Goal: Task Accomplishment & Management: Use online tool/utility

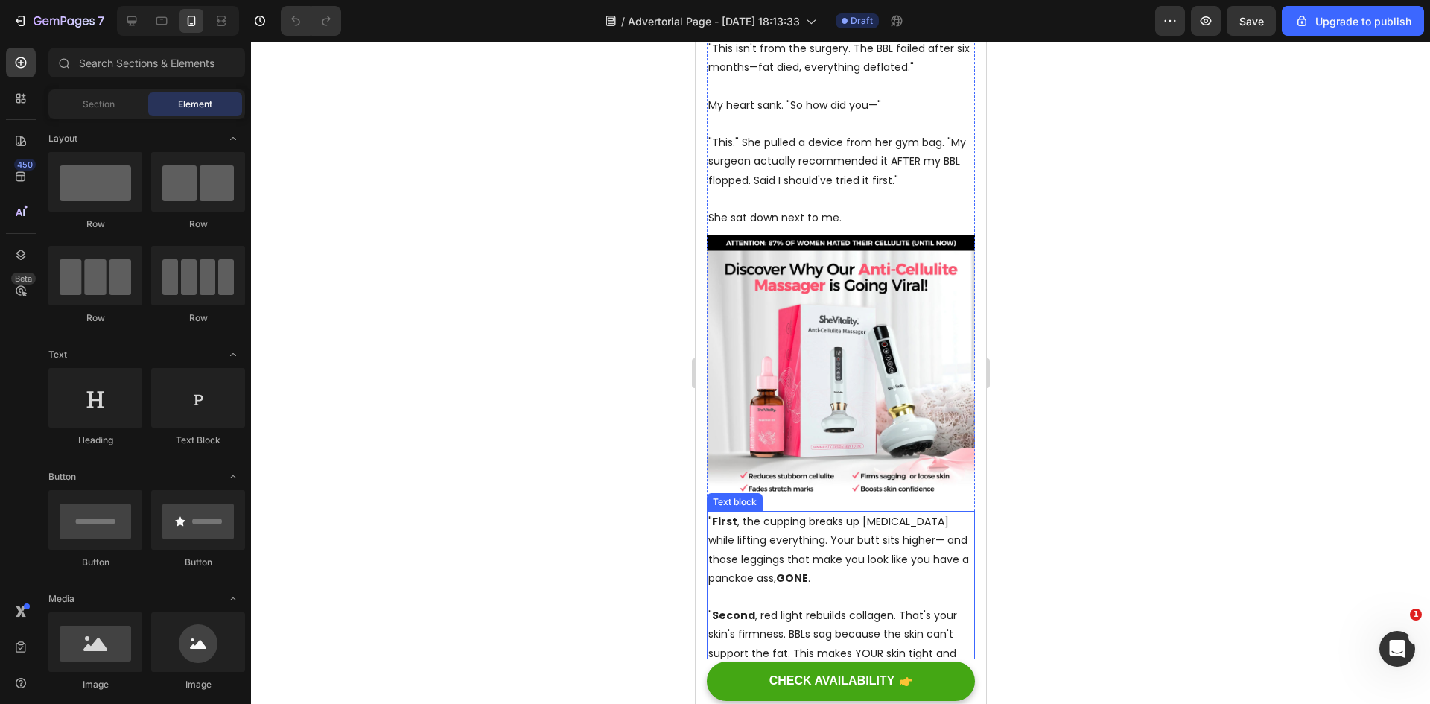
scroll to position [522, 0]
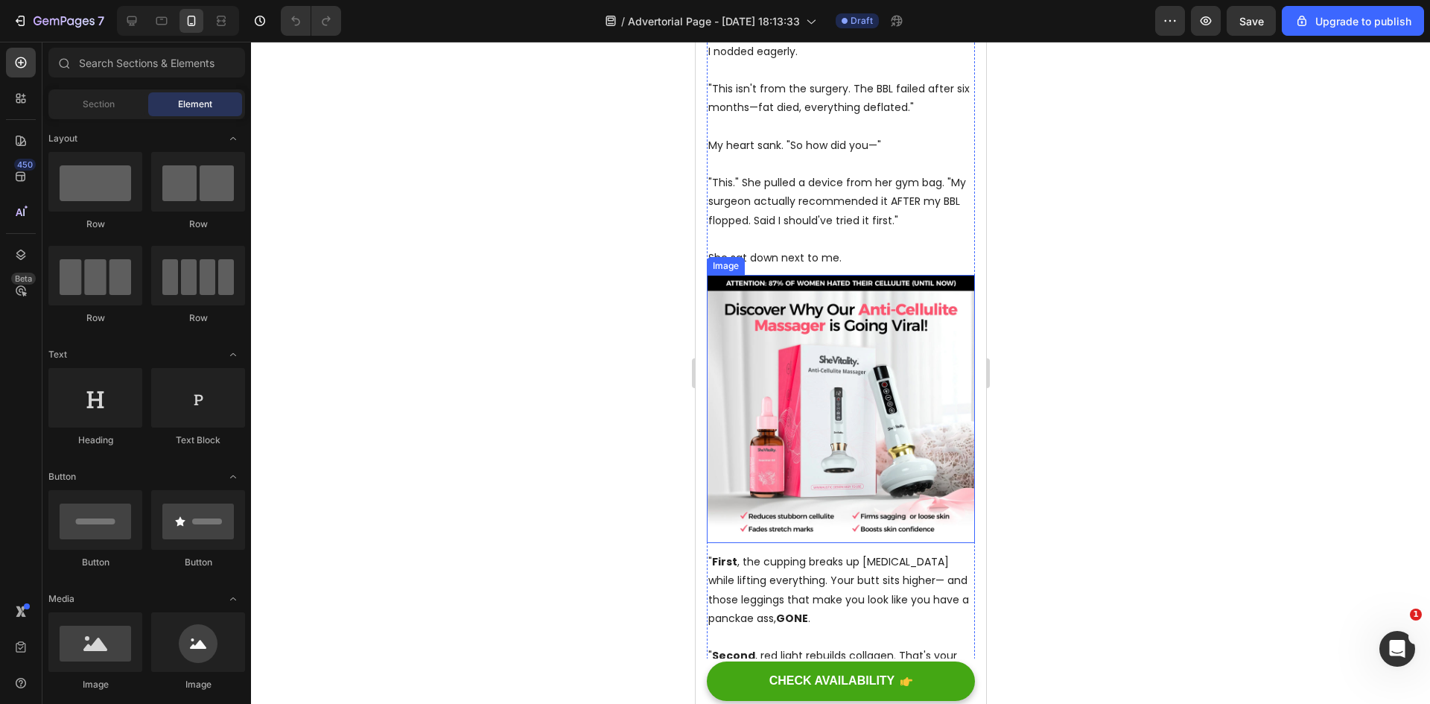
click at [783, 360] on img at bounding box center [840, 409] width 268 height 268
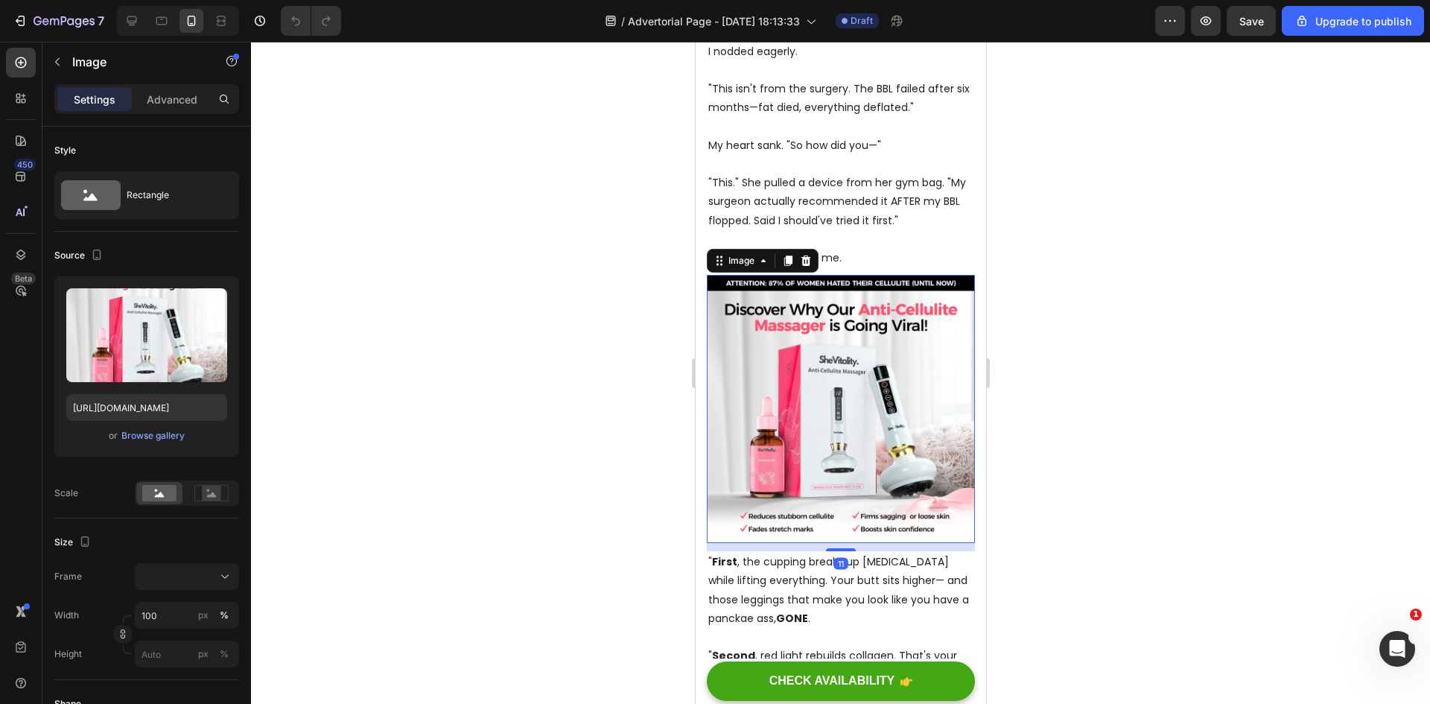
click at [713, 320] on img at bounding box center [840, 409] width 268 height 268
click at [712, 318] on img at bounding box center [840, 409] width 268 height 268
click at [789, 334] on img at bounding box center [840, 409] width 268 height 268
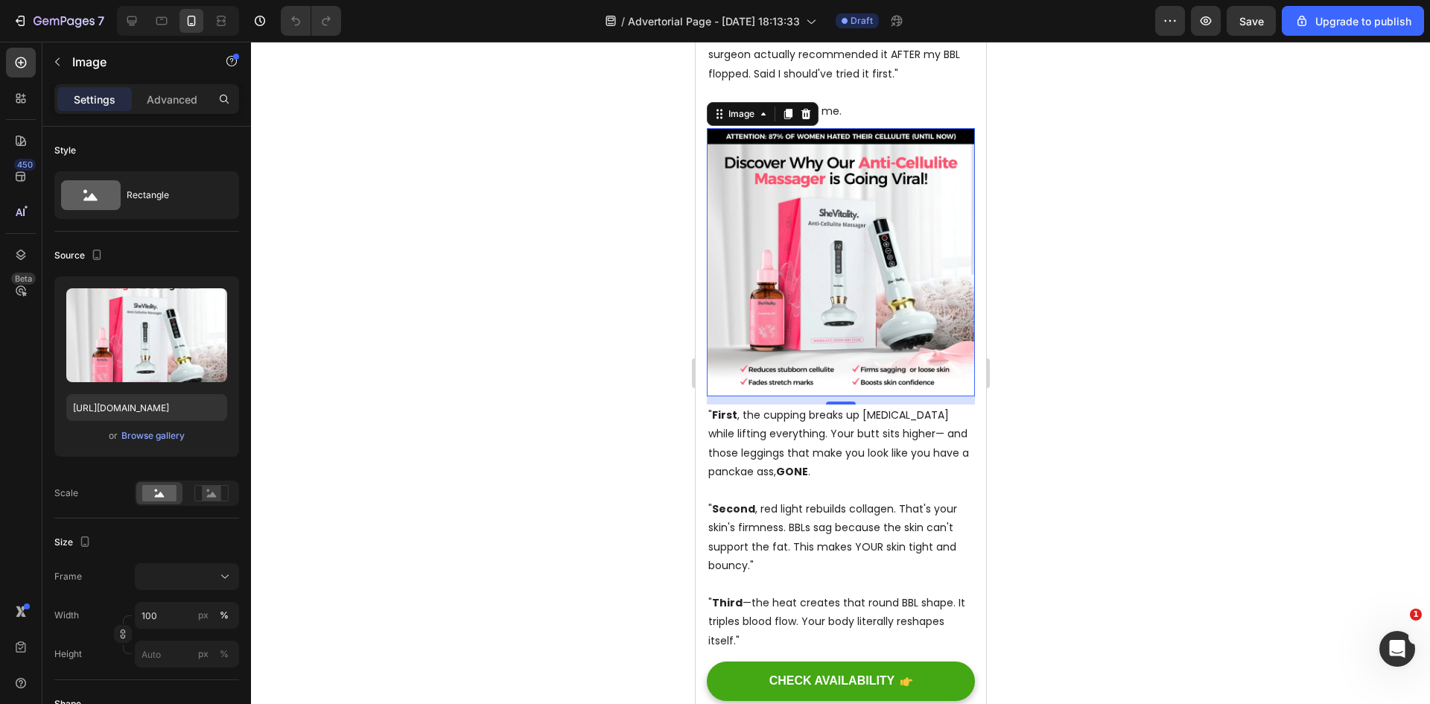
scroll to position [671, 0]
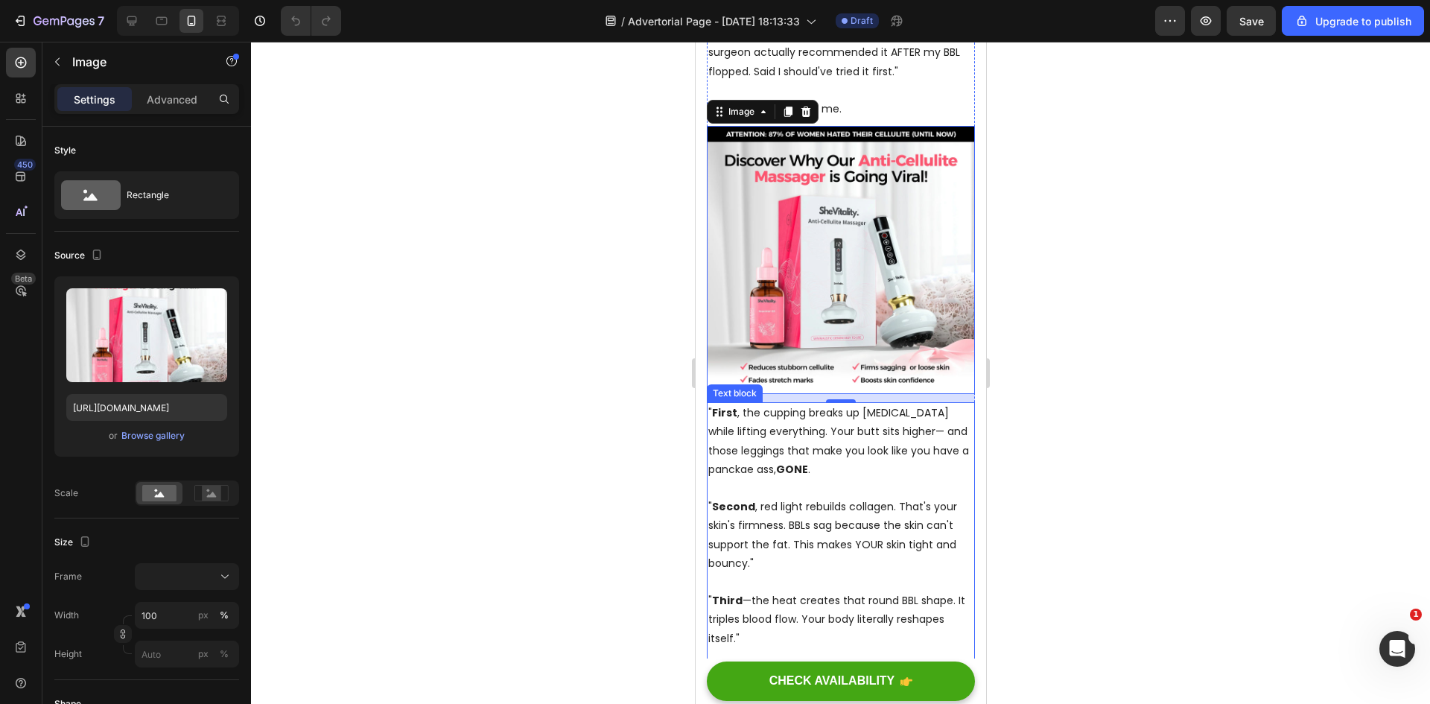
click at [741, 426] on p "" First , the cupping breaks up [MEDICAL_DATA] while lifting everything. Your b…" at bounding box center [840, 441] width 265 height 75
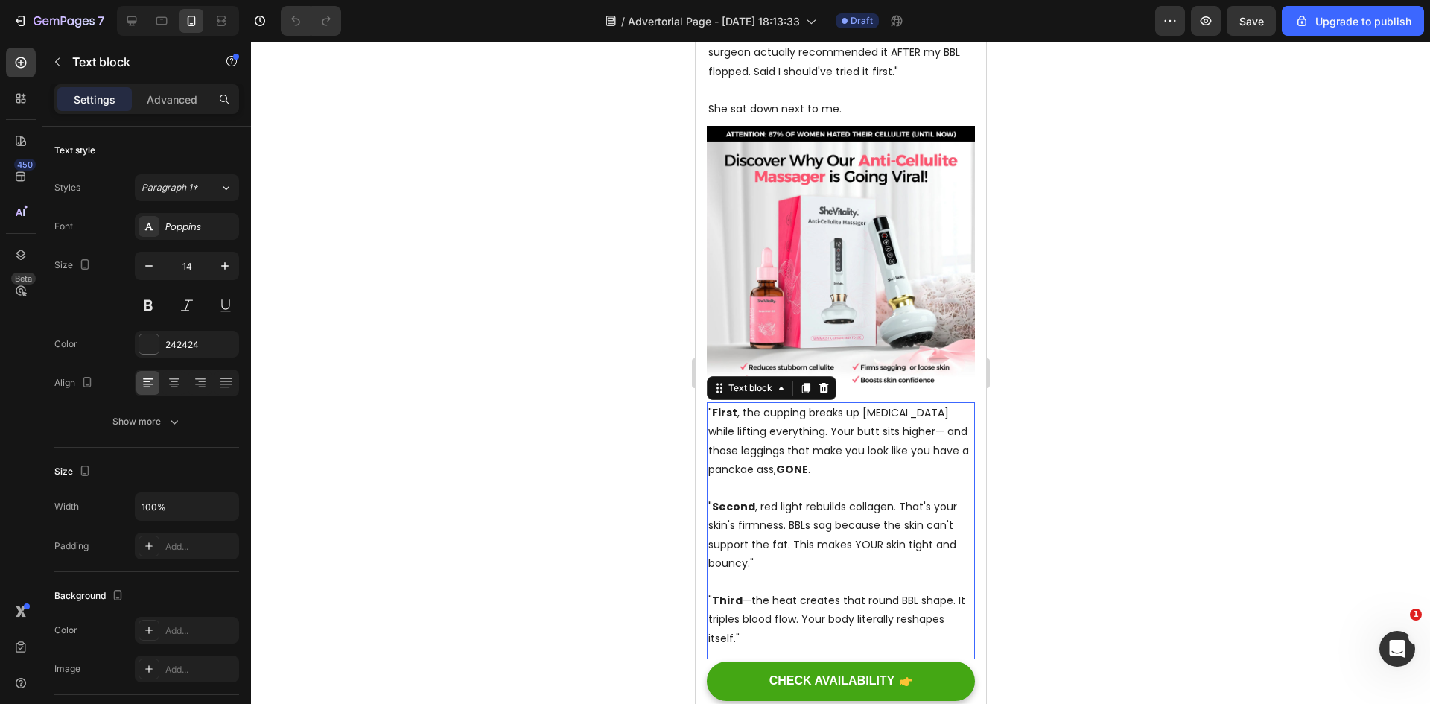
click at [727, 404] on p "" First , the cupping breaks up [MEDICAL_DATA] while lifting everything. Your b…" at bounding box center [840, 441] width 265 height 75
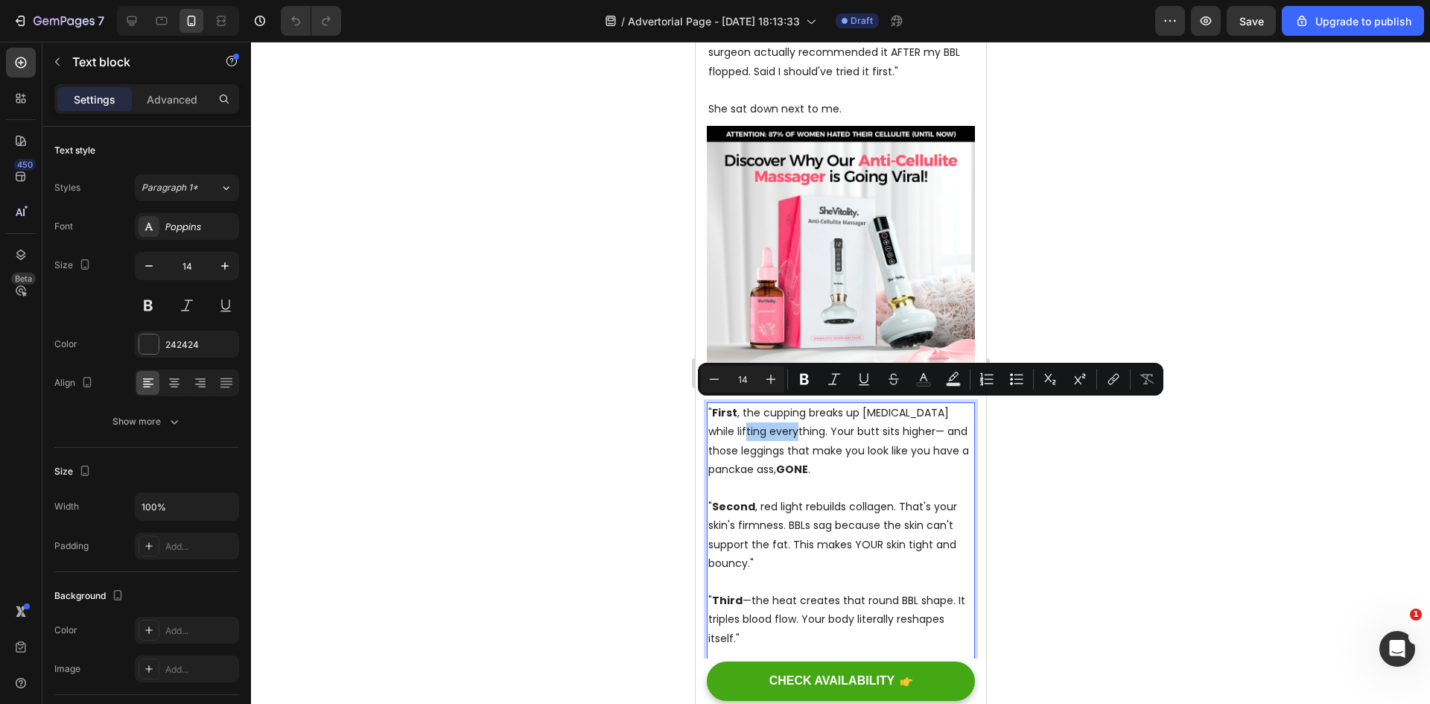
click at [718, 385] on icon "Editor contextual toolbar" at bounding box center [714, 379] width 15 height 15
click at [785, 370] on div "Minus 13 Plus Bold Italic Underline Strikethrough Text Color Text Background Co…" at bounding box center [931, 379] width 460 height 27
click at [770, 370] on button "Plus" at bounding box center [771, 379] width 27 height 27
type input "14"
click at [764, 415] on p "" First , the cupping breaks up [MEDICAL_DATA] while lifting everything . Your …" at bounding box center [840, 441] width 265 height 75
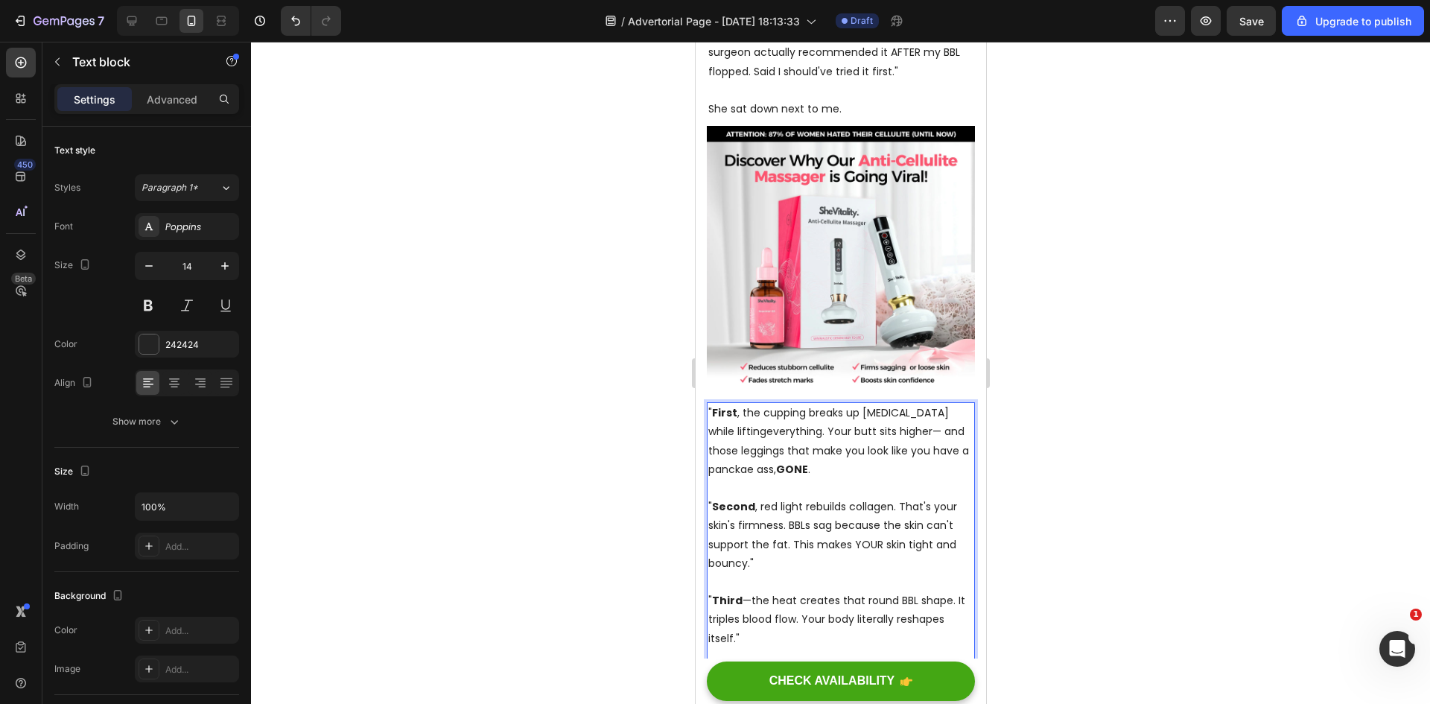
click at [709, 404] on p "" First , the cupping breaks up [MEDICAL_DATA] while lifting everything . Your …" at bounding box center [840, 441] width 265 height 75
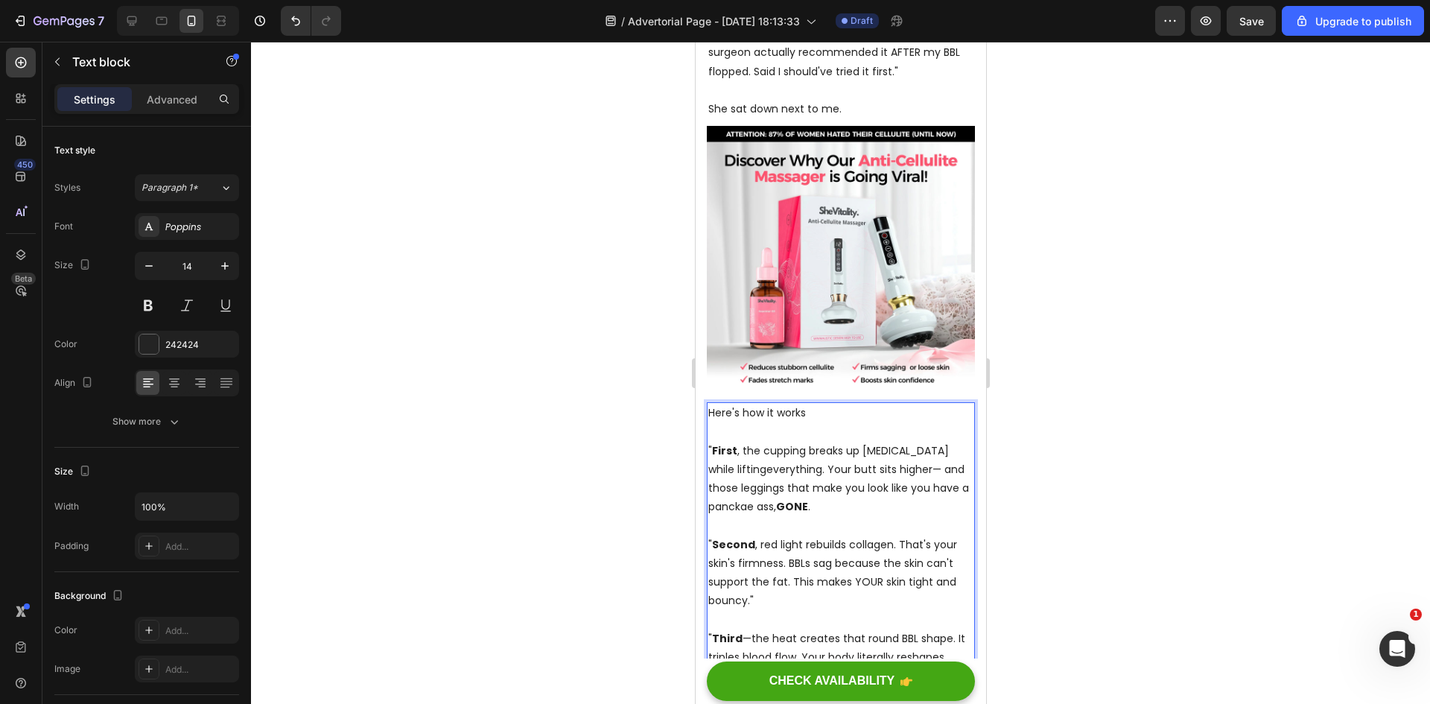
click at [789, 422] on p "Rich Text Editor. Editing area: main" at bounding box center [840, 431] width 265 height 19
click at [859, 404] on p "Here's how it works" at bounding box center [840, 413] width 265 height 19
click at [817, 404] on p "Here's how it works" at bounding box center [840, 413] width 265 height 19
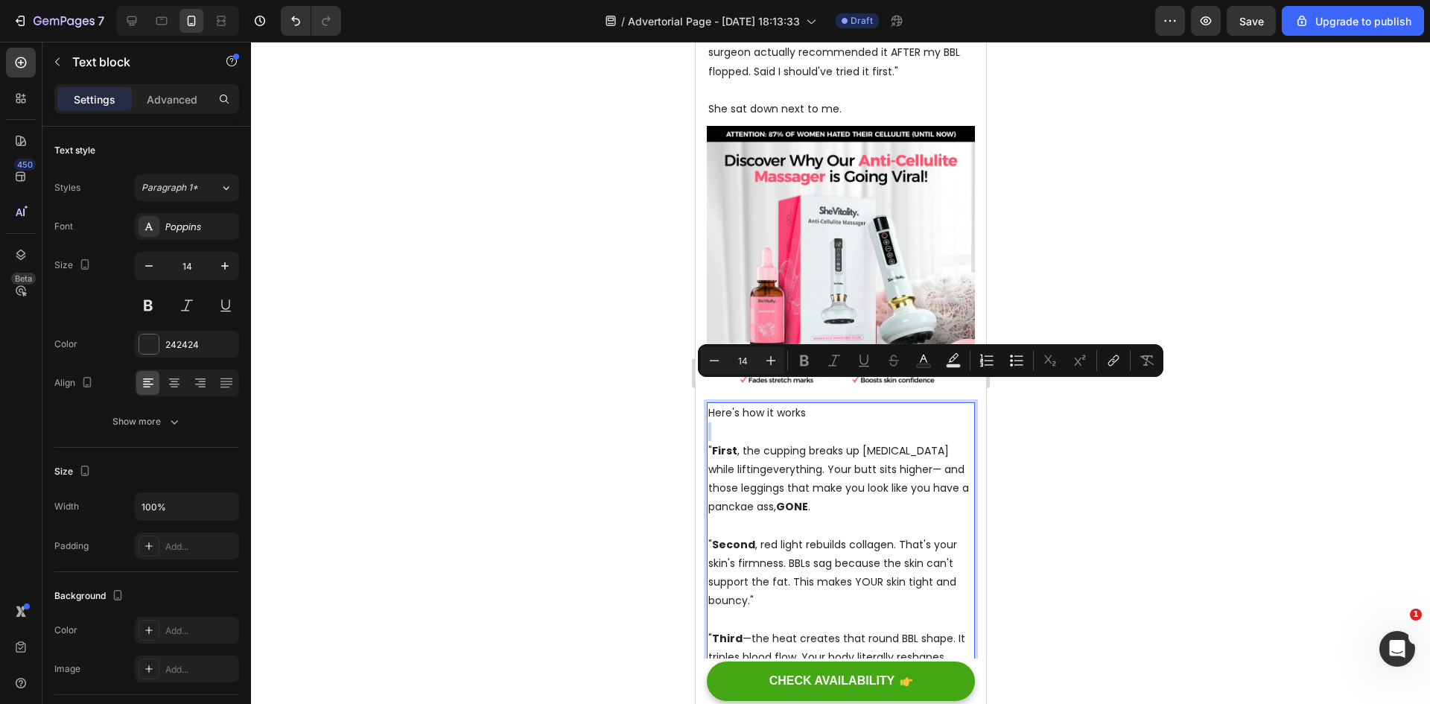
click at [823, 422] on p "Rich Text Editor. Editing area: main" at bounding box center [840, 431] width 265 height 19
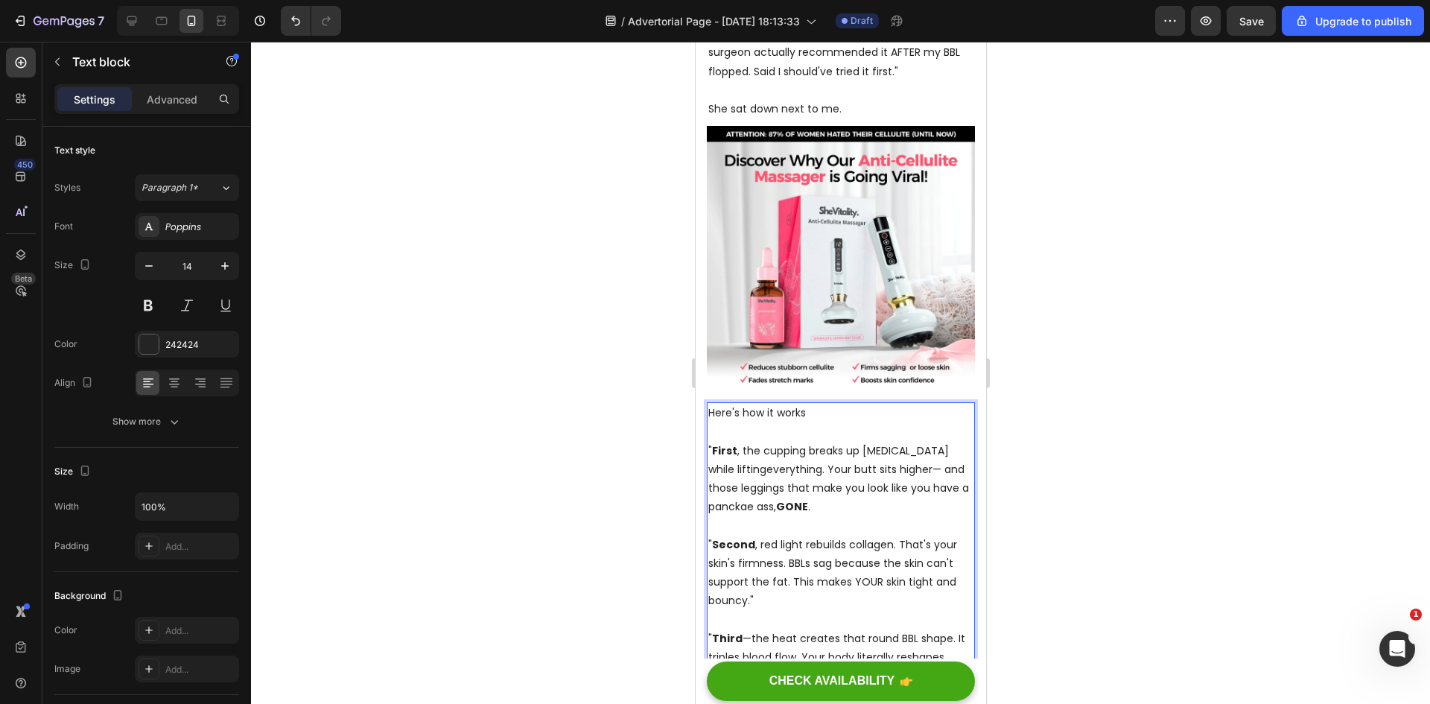
click at [1249, 424] on div at bounding box center [840, 373] width 1179 height 662
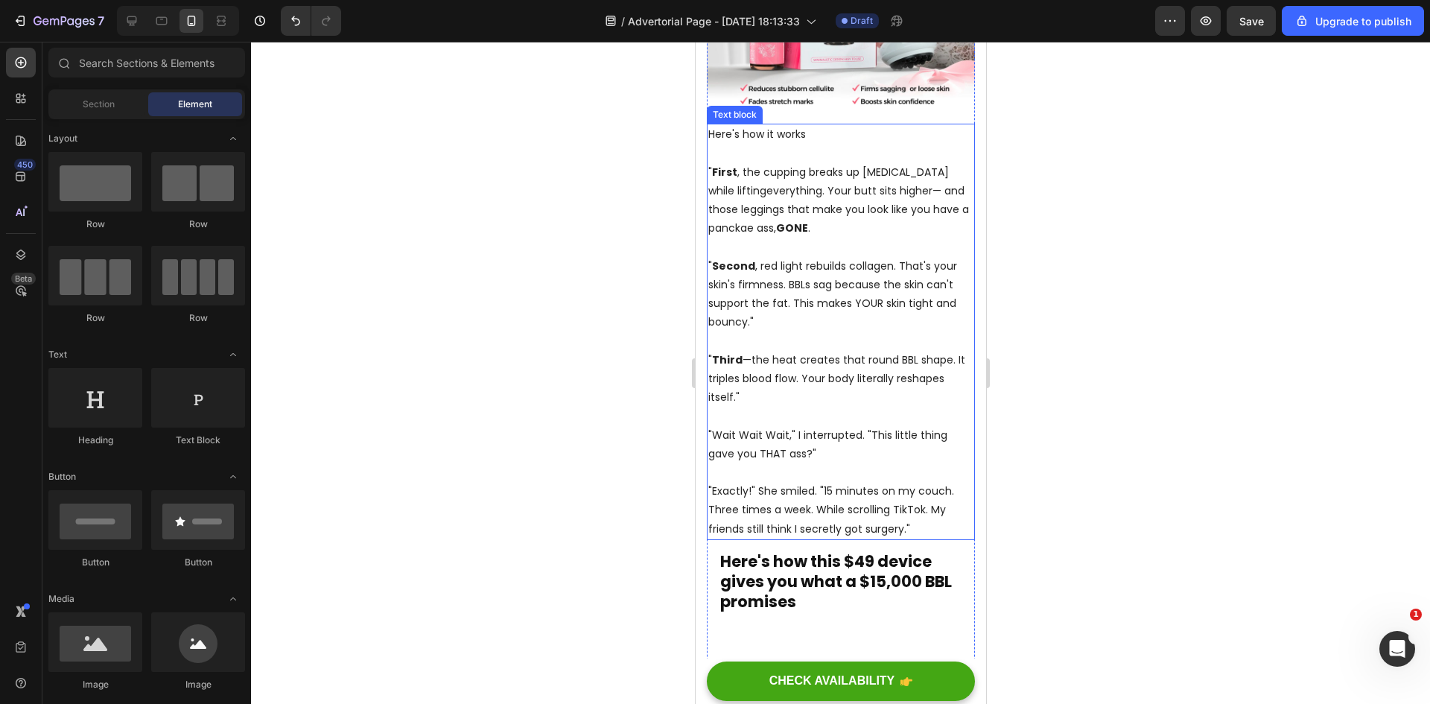
scroll to position [1118, 0]
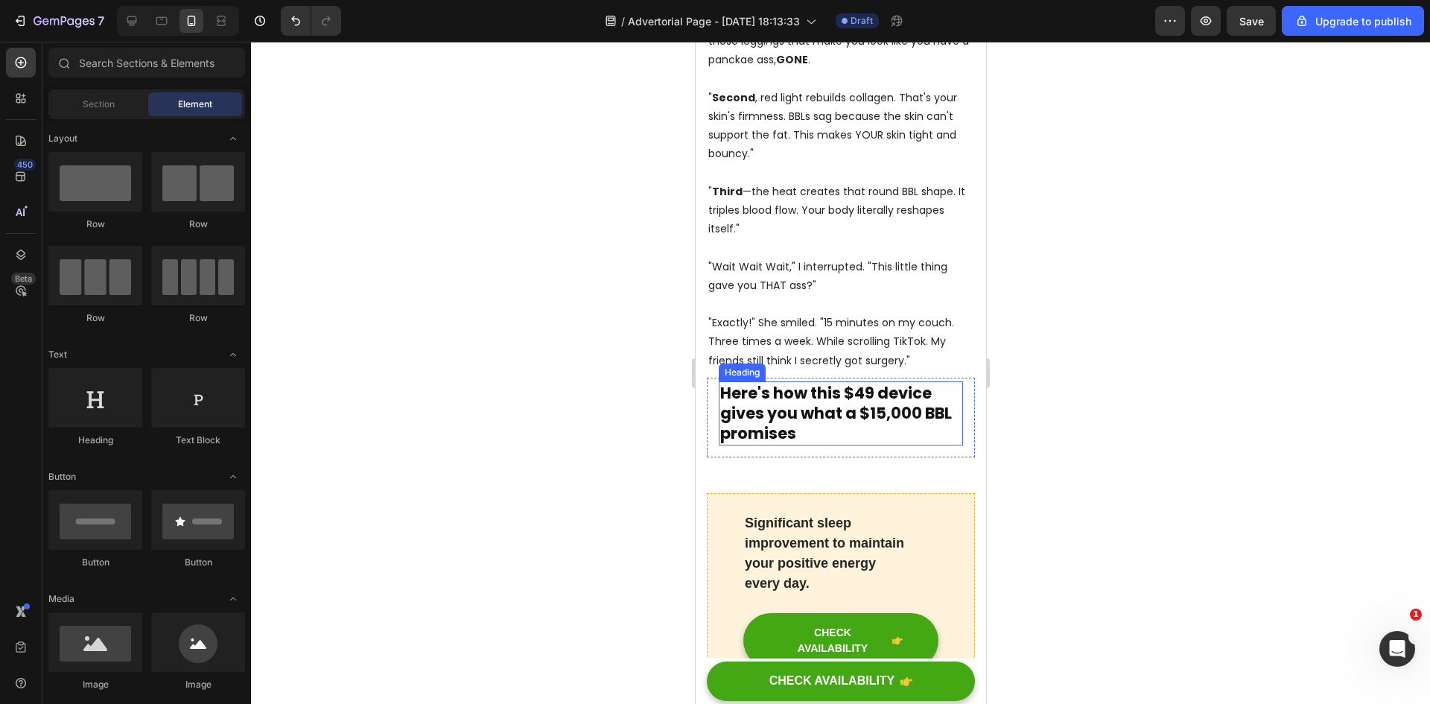
click at [866, 403] on h2 "Here's how this $49 device gives you what a $15,000 BBL promises" at bounding box center [840, 413] width 244 height 64
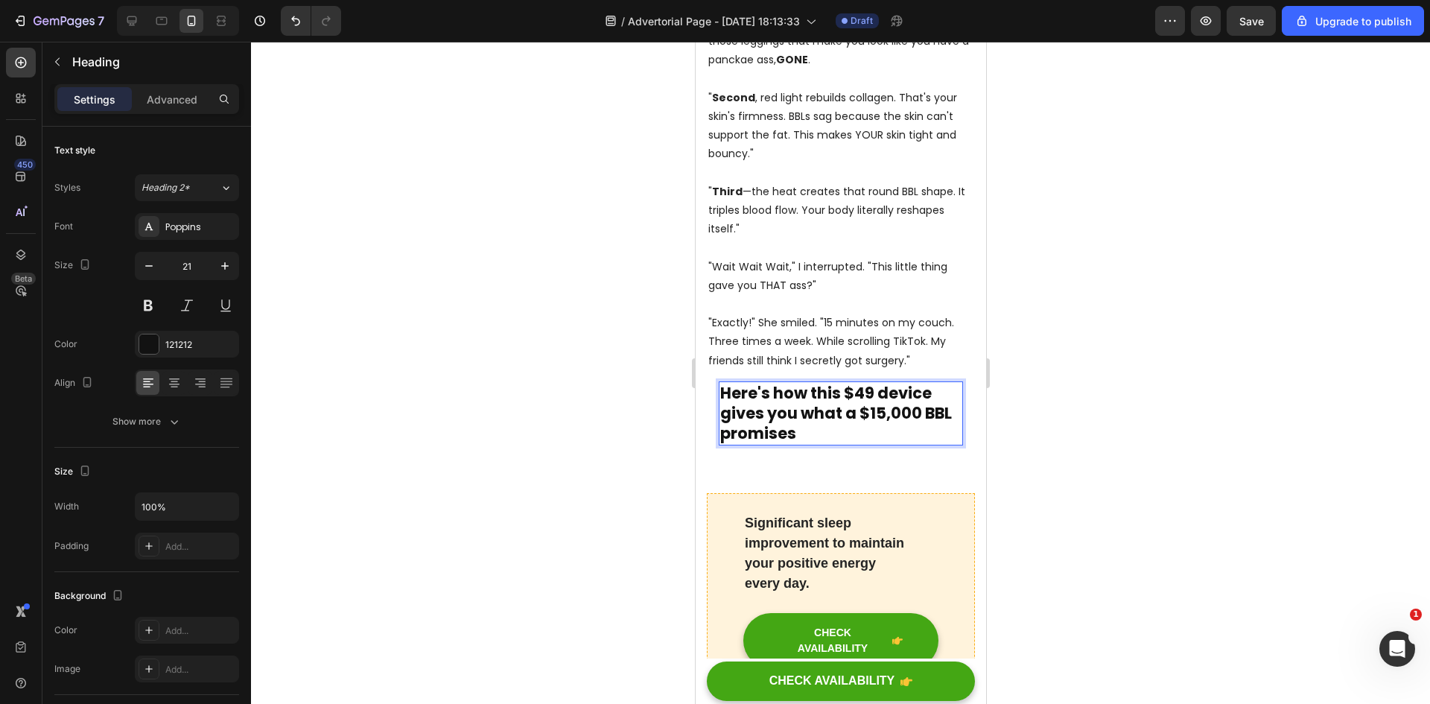
click at [779, 417] on strong "Here's how this $49 device gives you what a $15,000 BBL promises" at bounding box center [836, 413] width 232 height 63
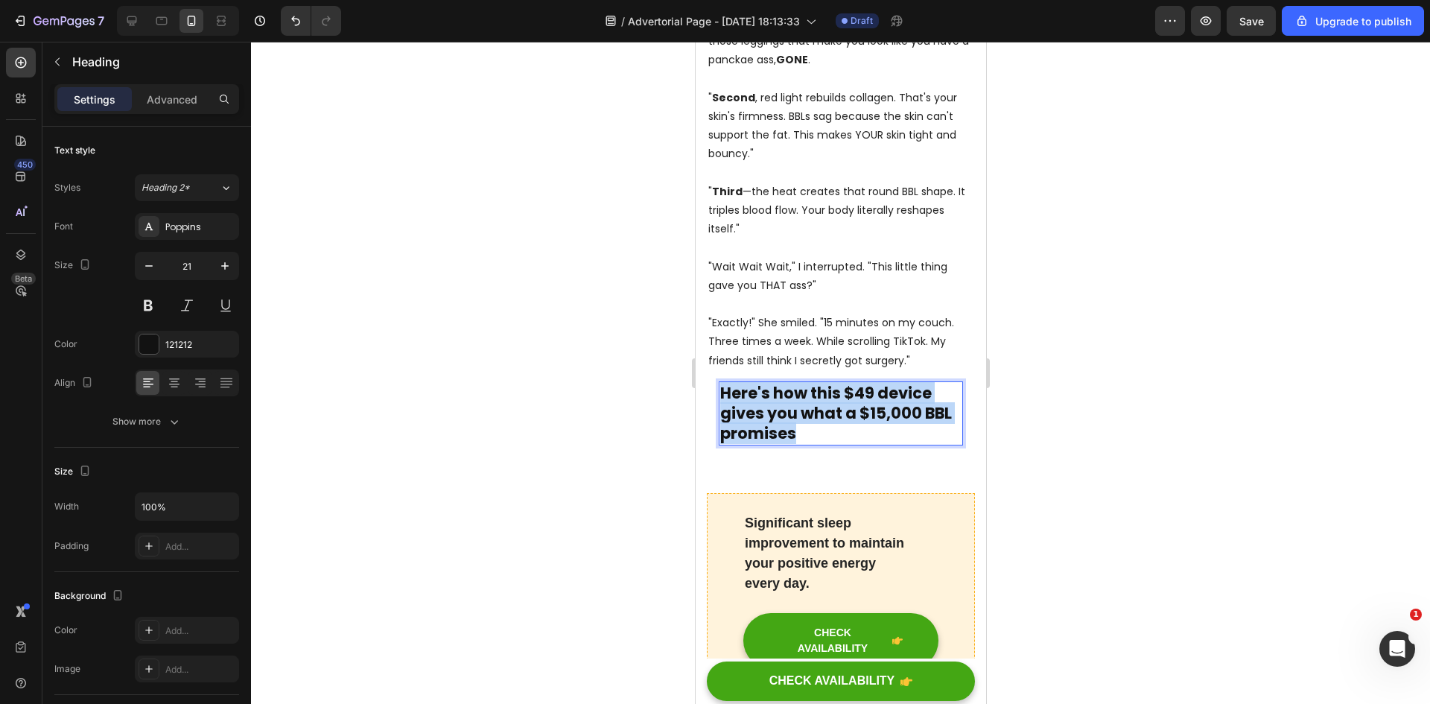
click at [779, 417] on strong "Here's how this $49 device gives you what a $15,000 BBL promises" at bounding box center [836, 413] width 232 height 63
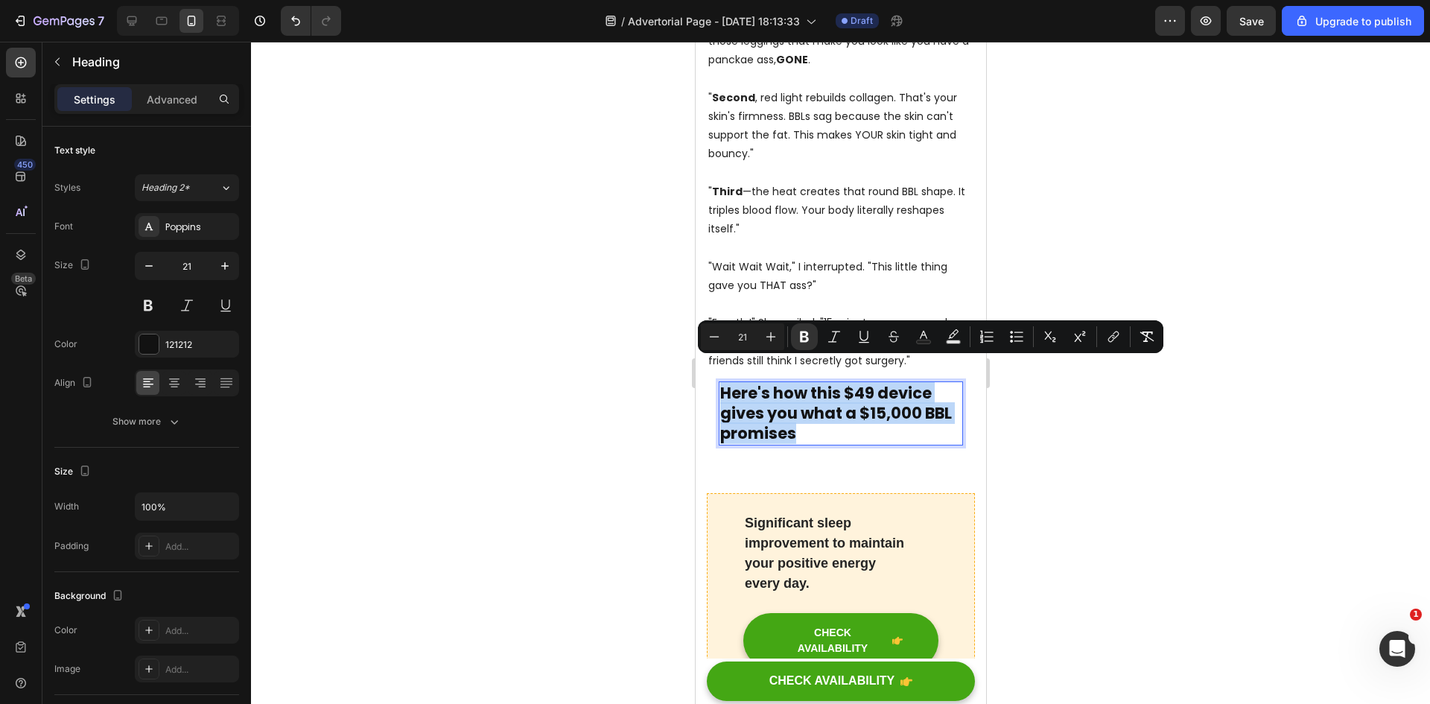
click at [790, 417] on strong "Here's how this $49 device gives you what a $15,000 BBL promises" at bounding box center [836, 413] width 232 height 63
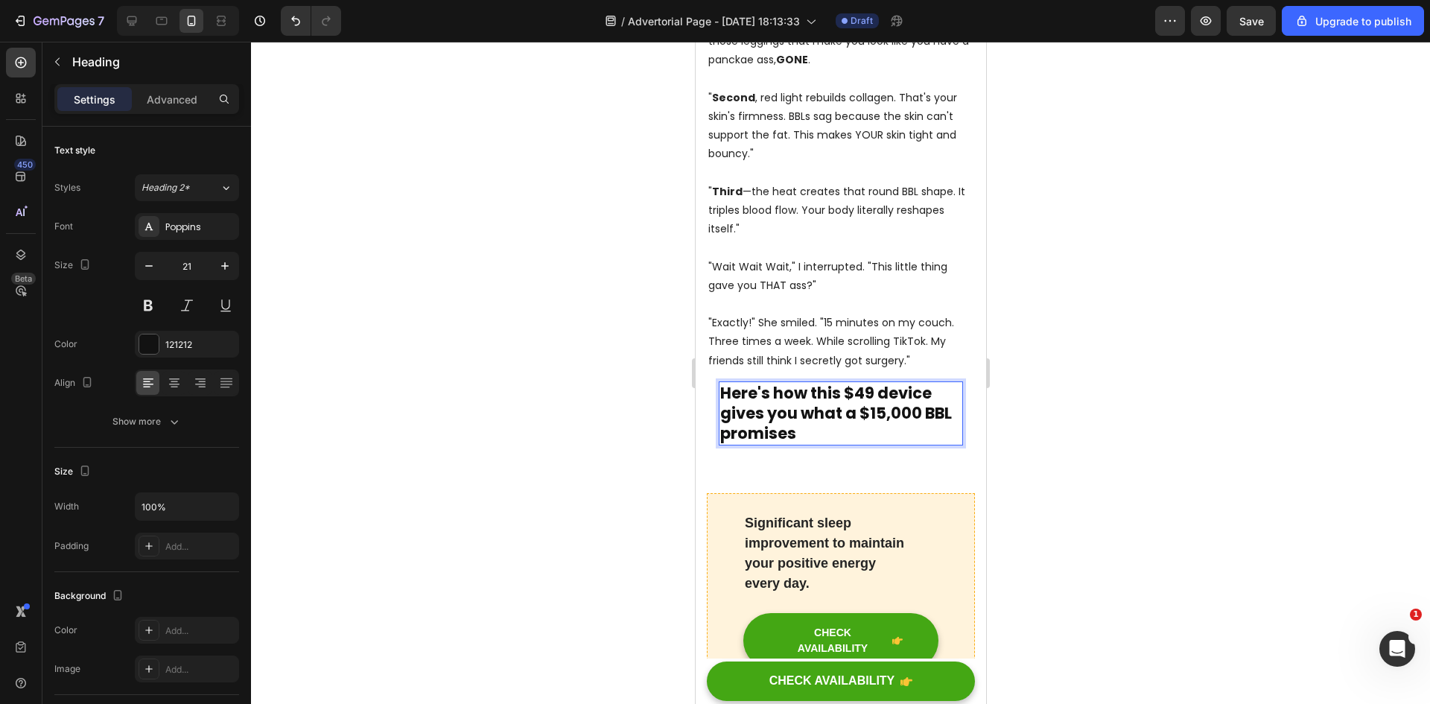
click at [796, 416] on strong "Here's how this $49 device gives you what a $15,000 BBL promises" at bounding box center [836, 413] width 232 height 63
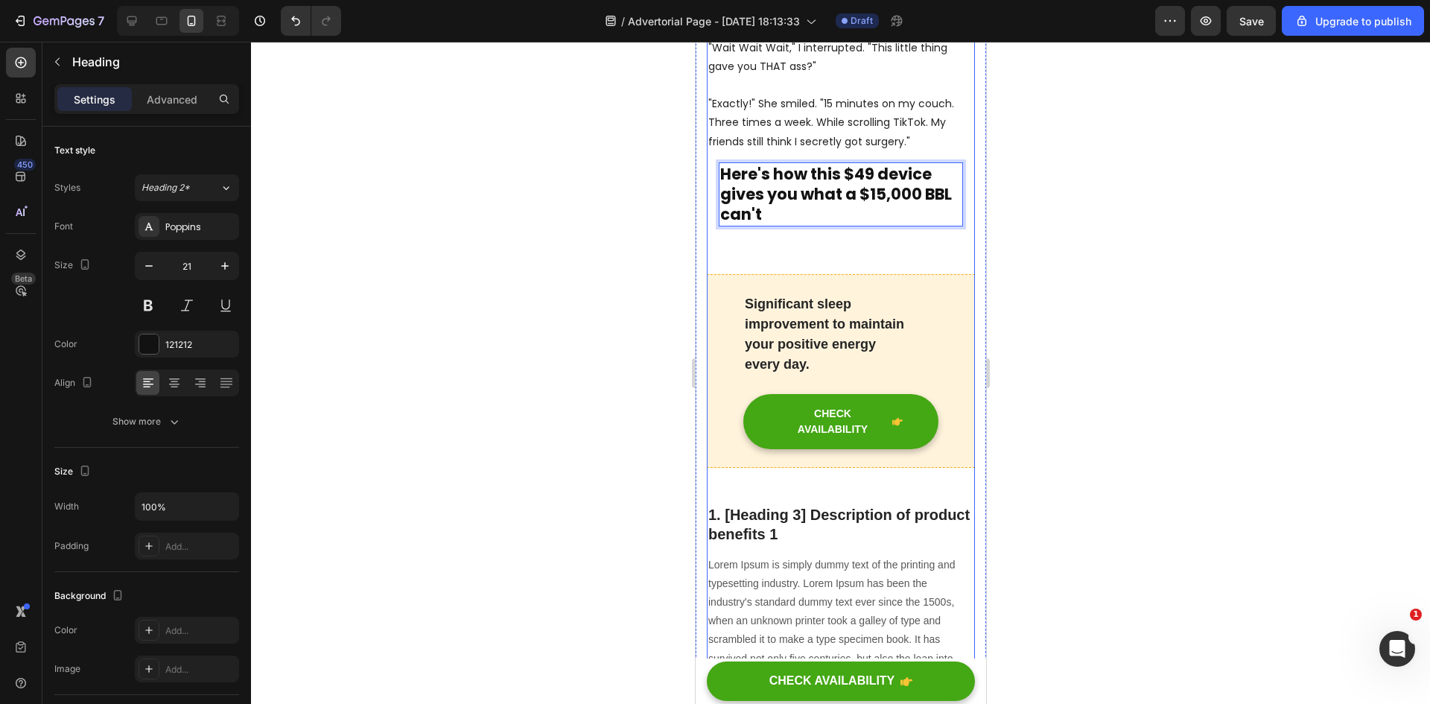
scroll to position [1341, 0]
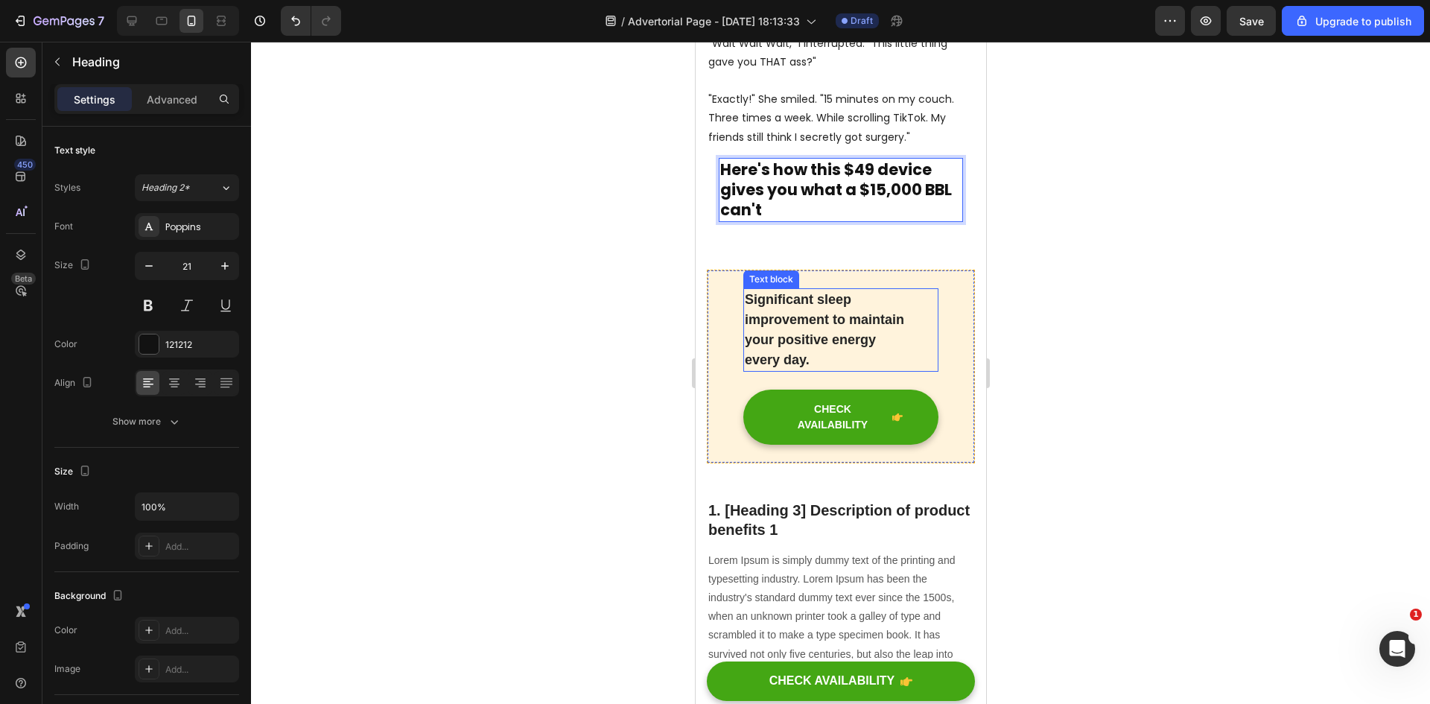
click at [936, 298] on div "Significant sleep improvement to maintain your positive energy every day. Text …" at bounding box center [840, 367] width 268 height 194
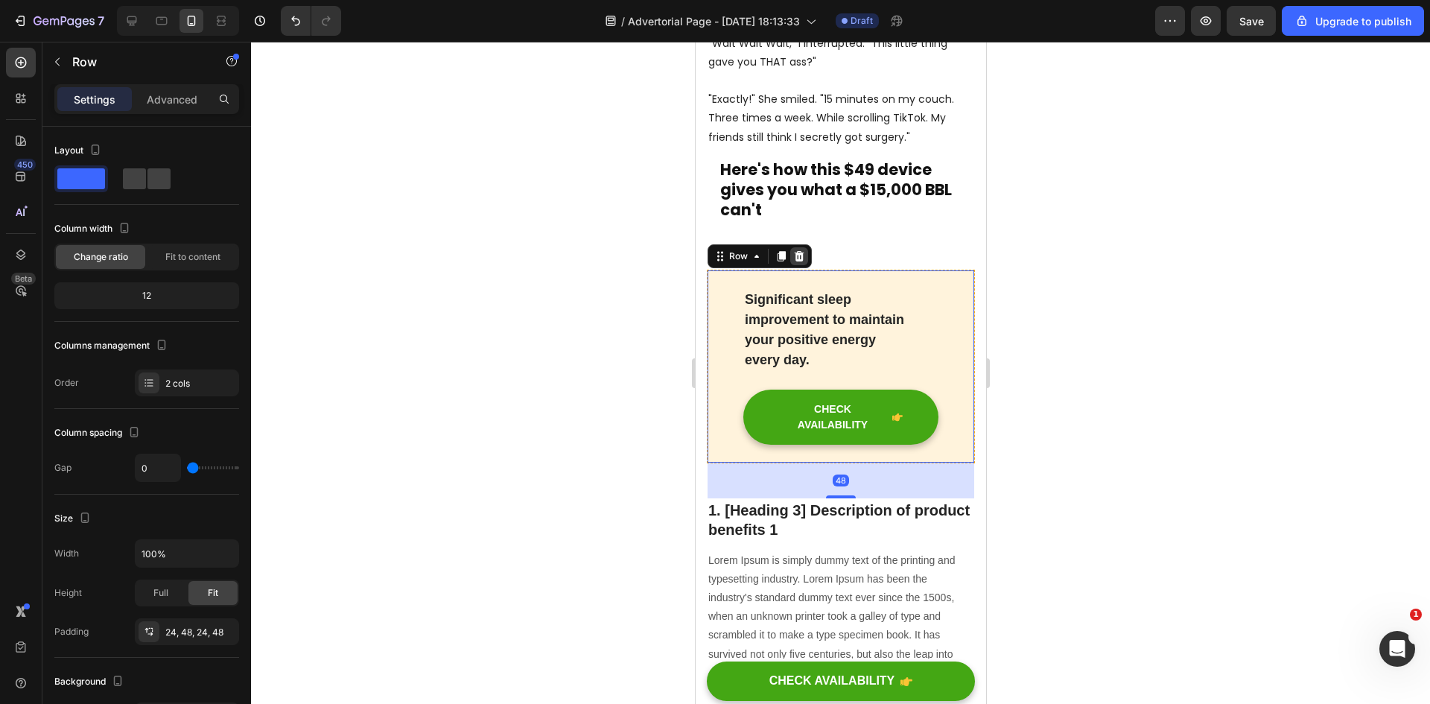
click at [803, 250] on icon at bounding box center [799, 256] width 12 height 12
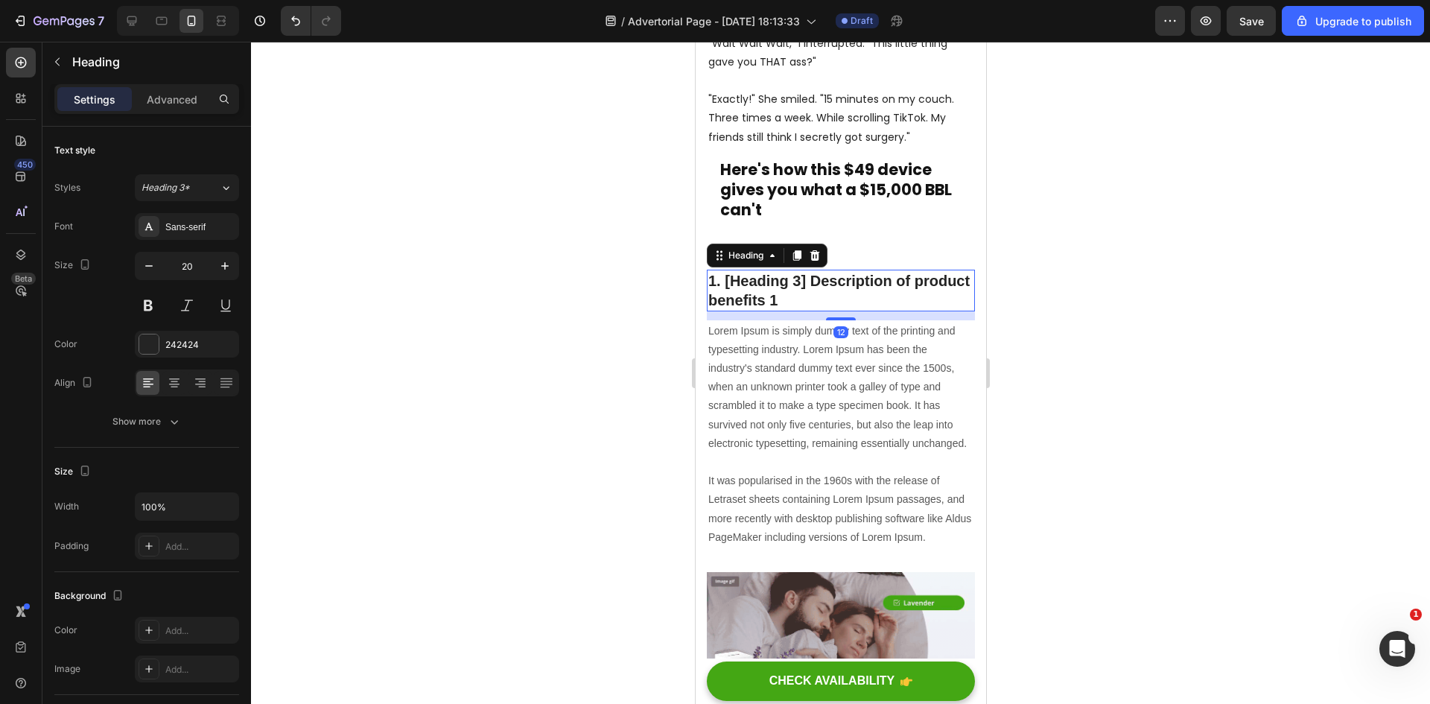
click at [795, 271] on p "1. [Heading 3] Description of product benefits 1" at bounding box center [840, 290] width 265 height 39
click at [854, 271] on p "1. [Heading 3] Description of product benefits 1" at bounding box center [840, 290] width 265 height 39
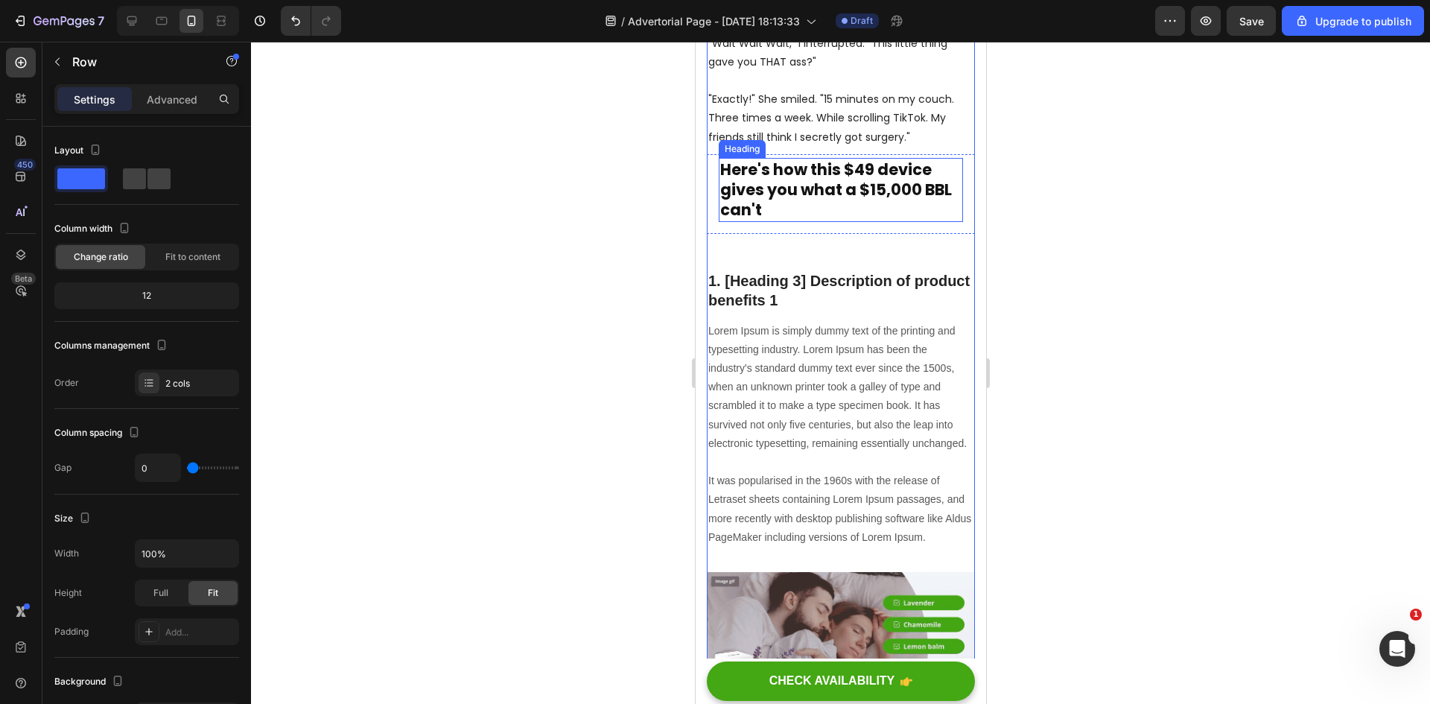
click at [828, 183] on p "⁠⁠⁠⁠⁠⁠⁠ Here's how this $49 device gives you what a $15,000 BBL can't" at bounding box center [840, 189] width 241 height 61
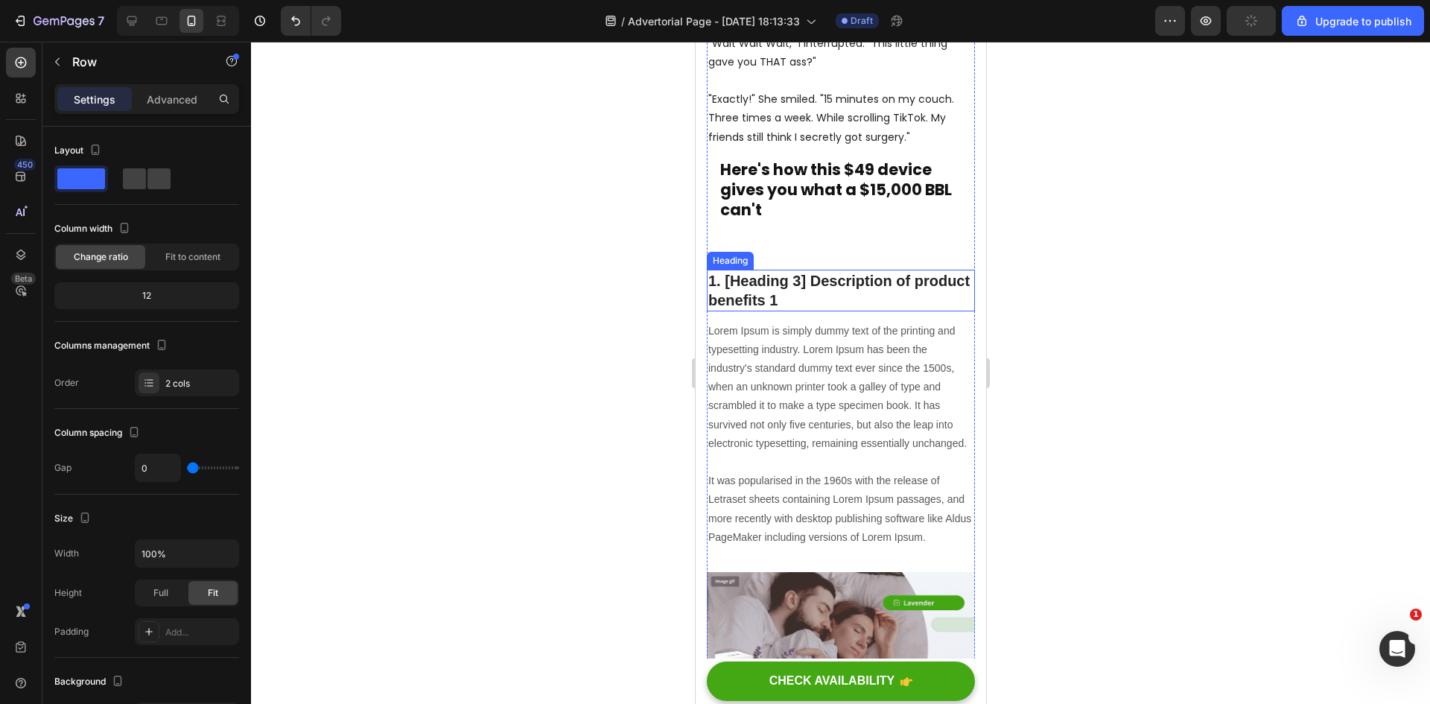
click at [787, 271] on p "1. [Heading 3] Description of product benefits 1" at bounding box center [840, 290] width 265 height 39
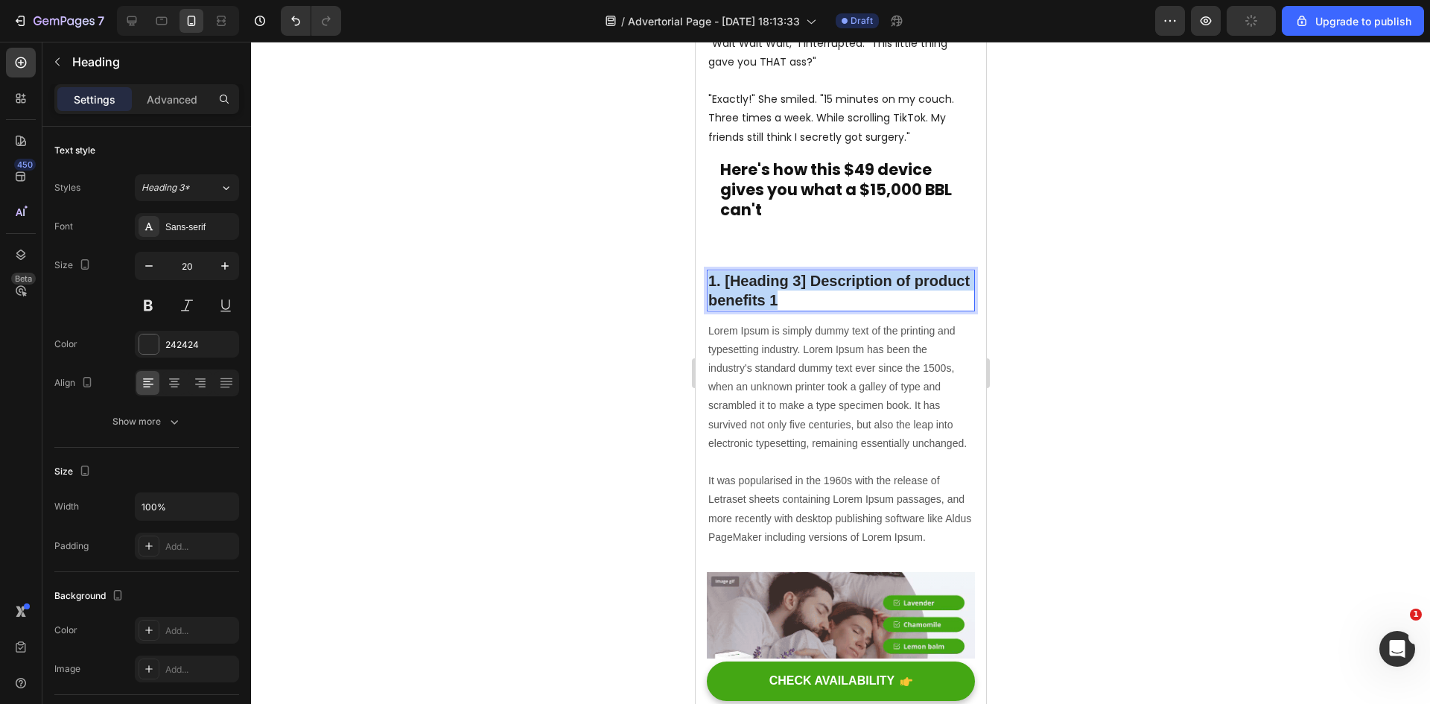
click at [787, 271] on p "1. [Heading 3] Description of product benefits 1" at bounding box center [840, 290] width 265 height 39
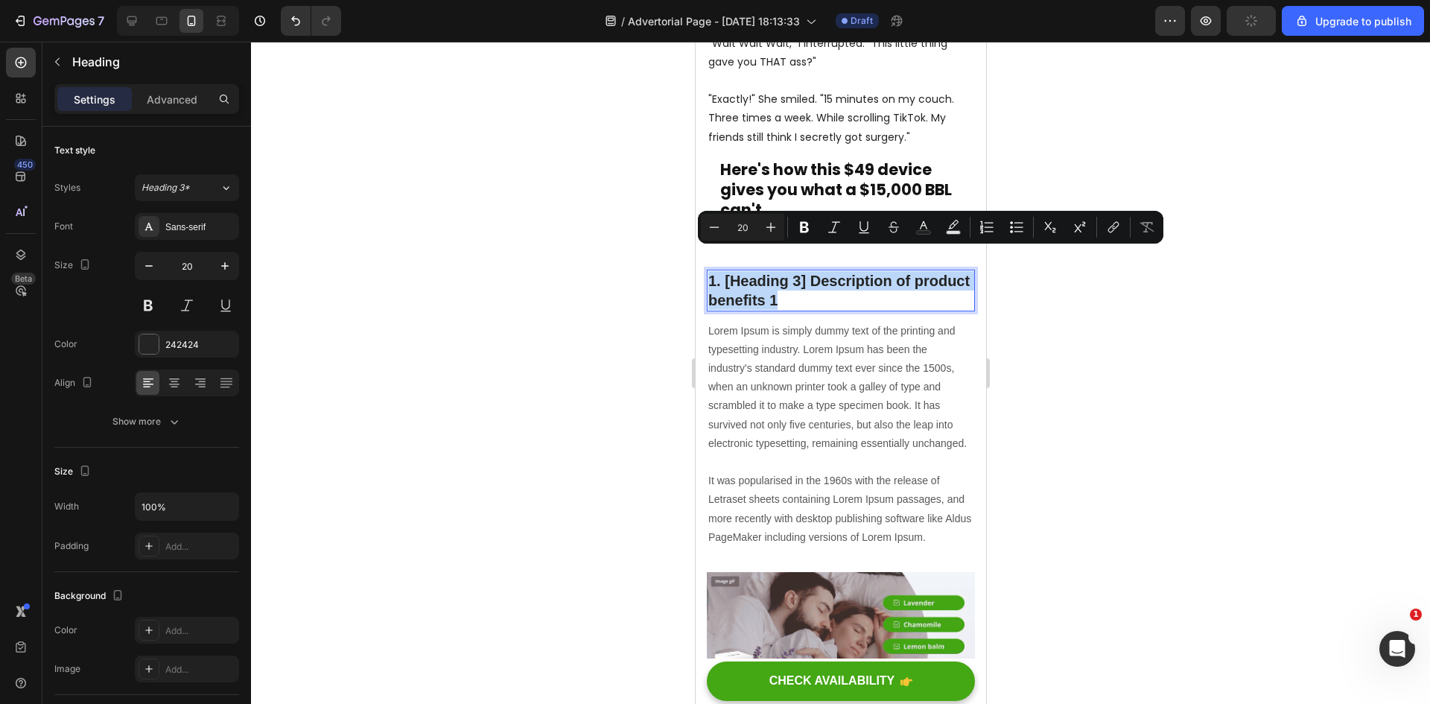
click at [860, 279] on p "1. [Heading 3] Description of product benefits 1" at bounding box center [840, 290] width 265 height 39
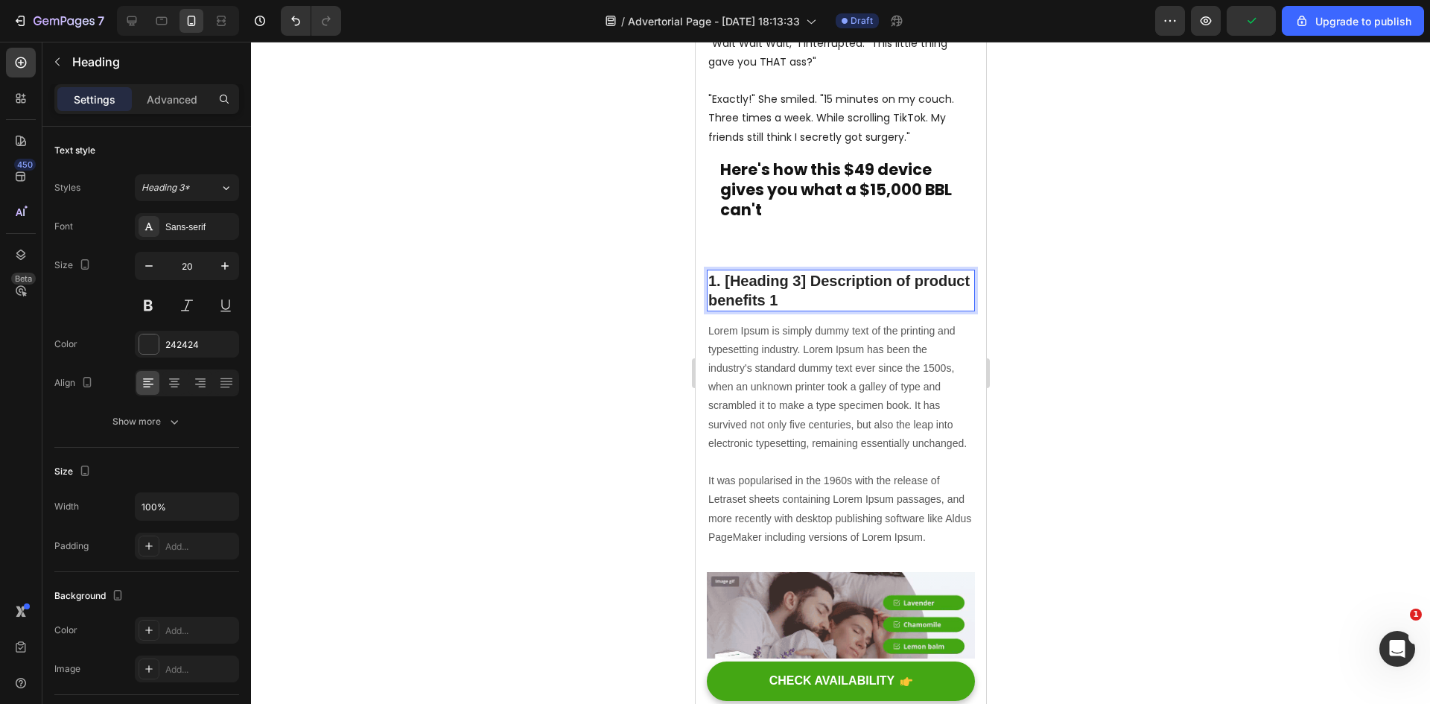
click at [905, 271] on p "1. [Heading 3] Description of product benefits 1" at bounding box center [840, 290] width 265 height 39
click at [651, 257] on div at bounding box center [840, 373] width 1179 height 662
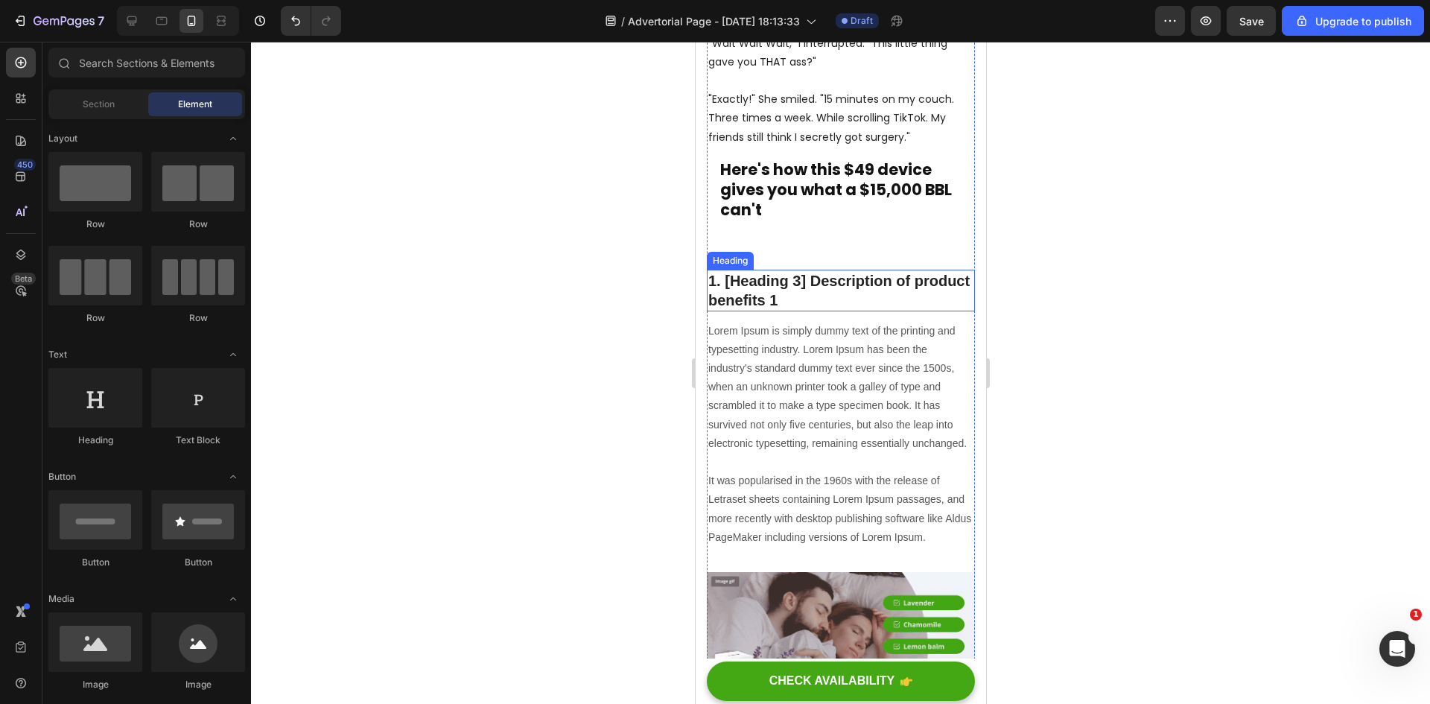
click at [822, 271] on p "1. [Heading 3] Description of product benefits 1" at bounding box center [840, 290] width 265 height 39
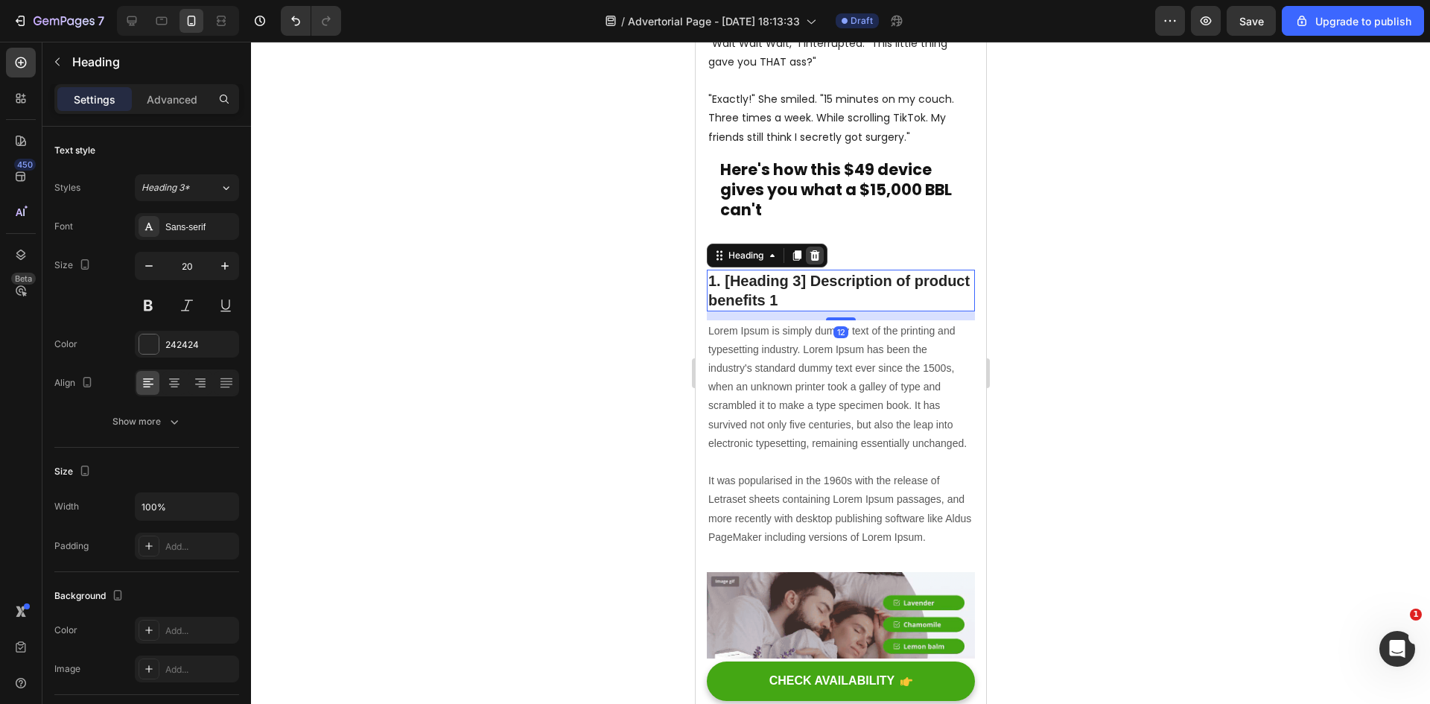
click at [817, 247] on div at bounding box center [814, 256] width 18 height 18
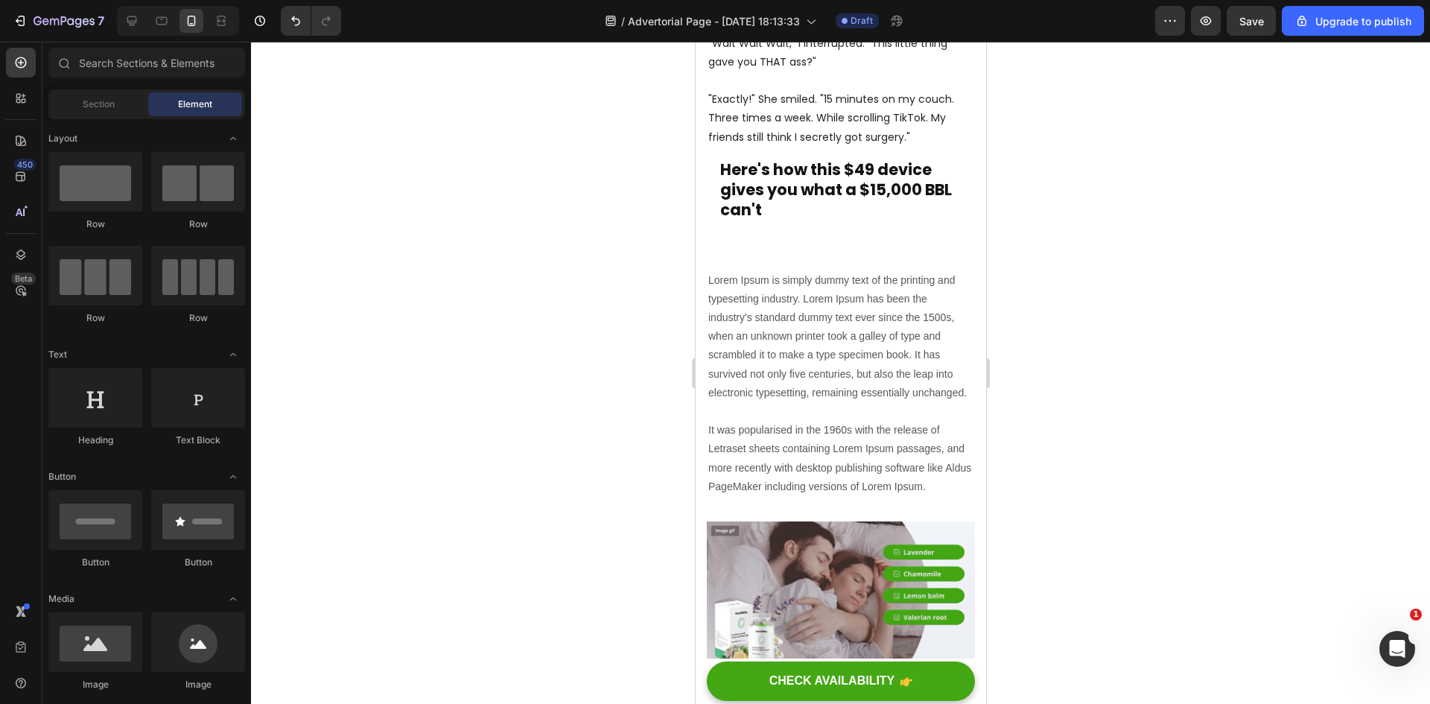
click at [791, 196] on p "⁠⁠⁠⁠⁠⁠⁠ Here's how this $49 device gives you what a $15,000 BBL can't" at bounding box center [840, 189] width 241 height 61
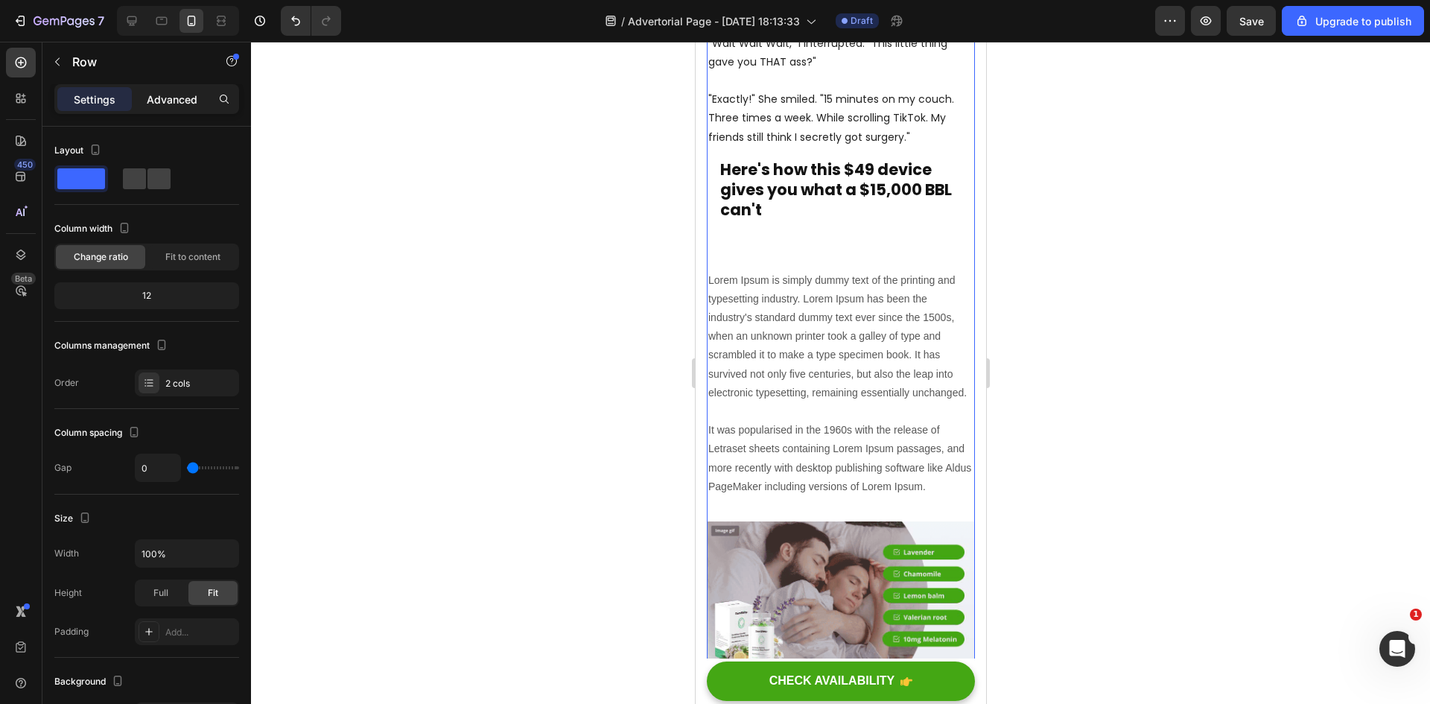
click at [182, 99] on p "Advanced" at bounding box center [172, 100] width 51 height 16
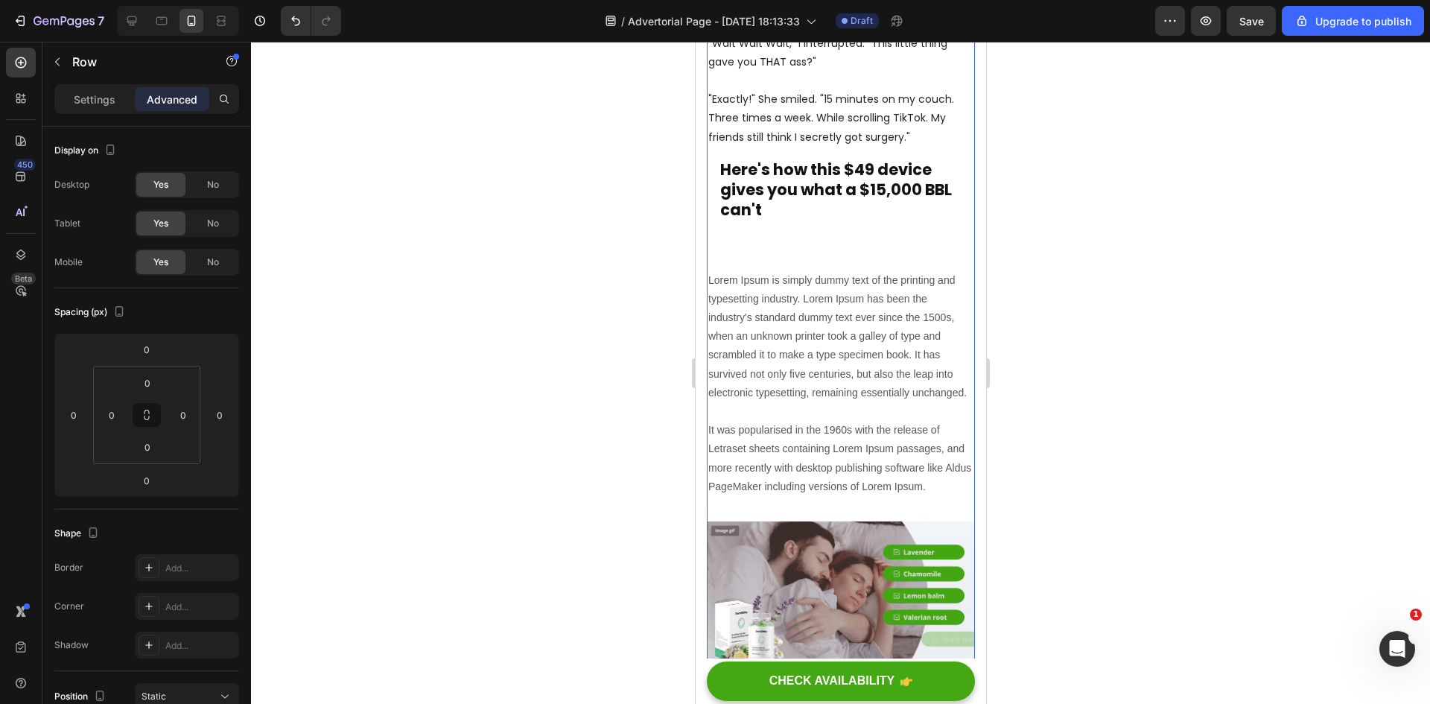
click at [176, 104] on p "Advanced" at bounding box center [172, 100] width 51 height 16
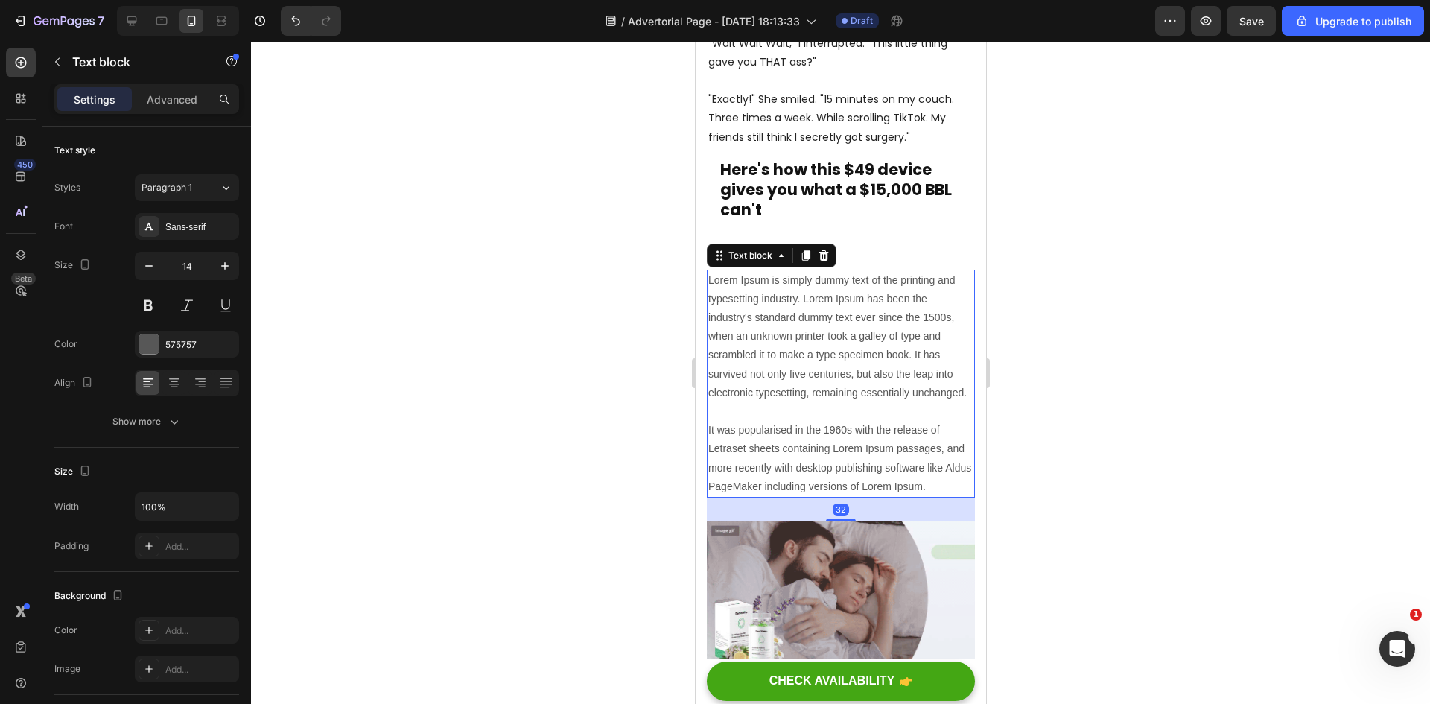
drag, startPoint x: 808, startPoint y: 448, endPoint x: 1367, endPoint y: 469, distance: 559.2
click at [808, 448] on p "Lorem Ipsum is simply dummy text of the printing and typesetting industry. Lore…" at bounding box center [840, 383] width 265 height 225
click at [182, 109] on div "Advanced" at bounding box center [172, 99] width 75 height 24
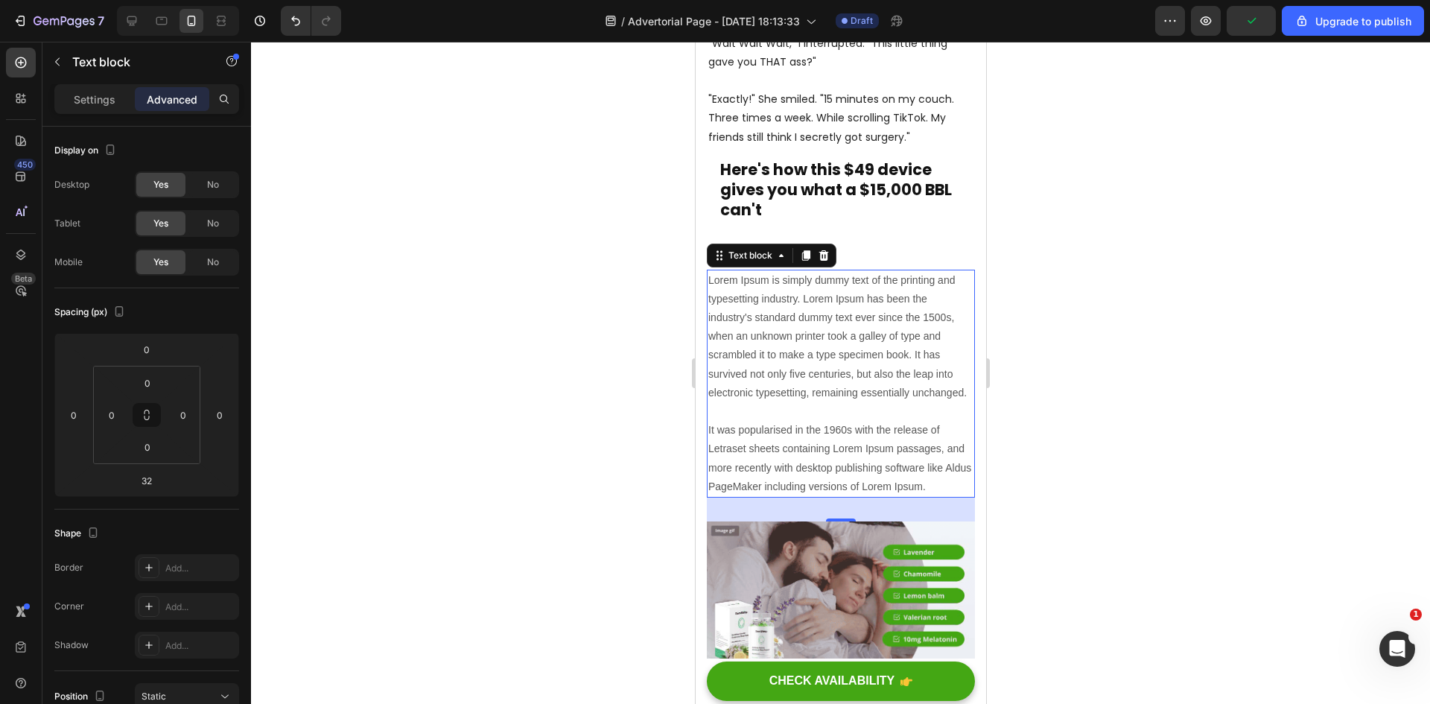
click at [787, 449] on p "Lorem Ipsum is simply dummy text of the printing and typesetting industry. Lore…" at bounding box center [840, 383] width 265 height 225
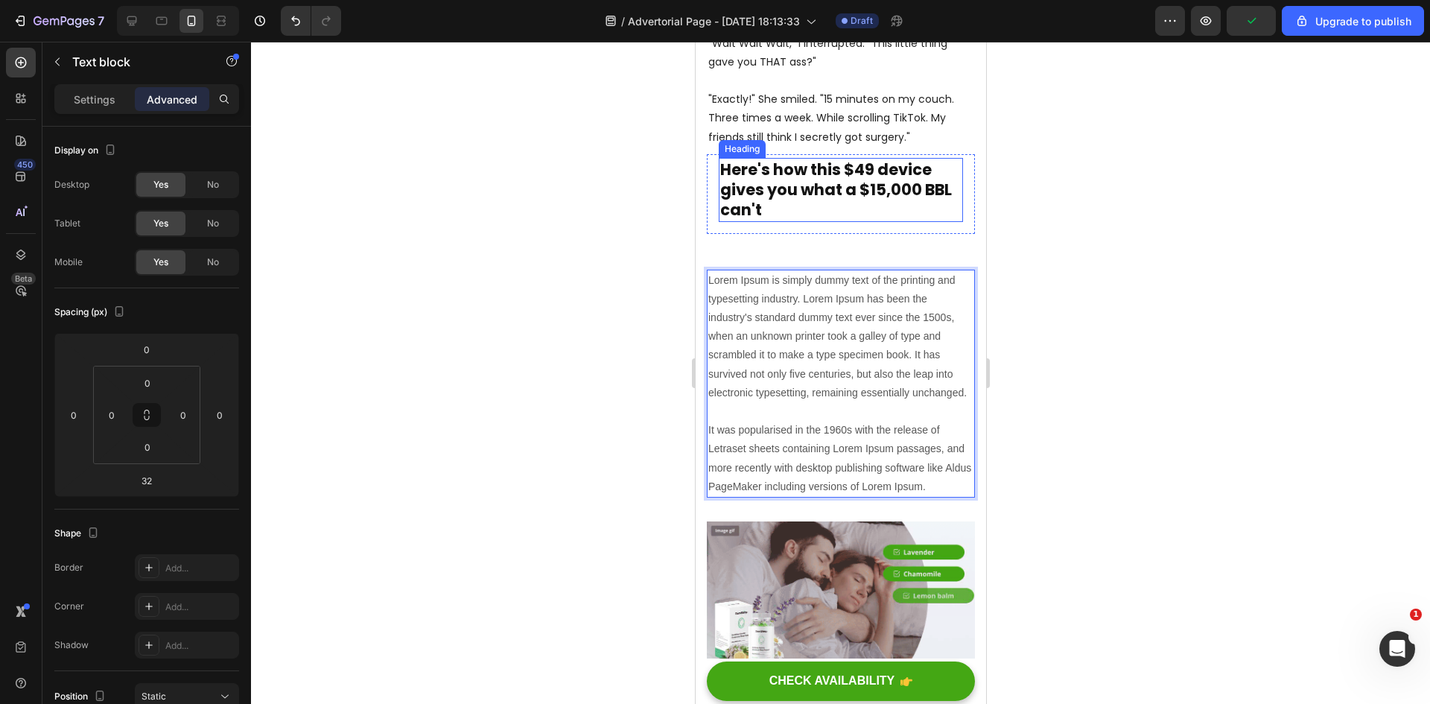
click at [884, 159] on strong "Here's how this $49 device gives you what a $15,000 BBL can't" at bounding box center [836, 190] width 232 height 63
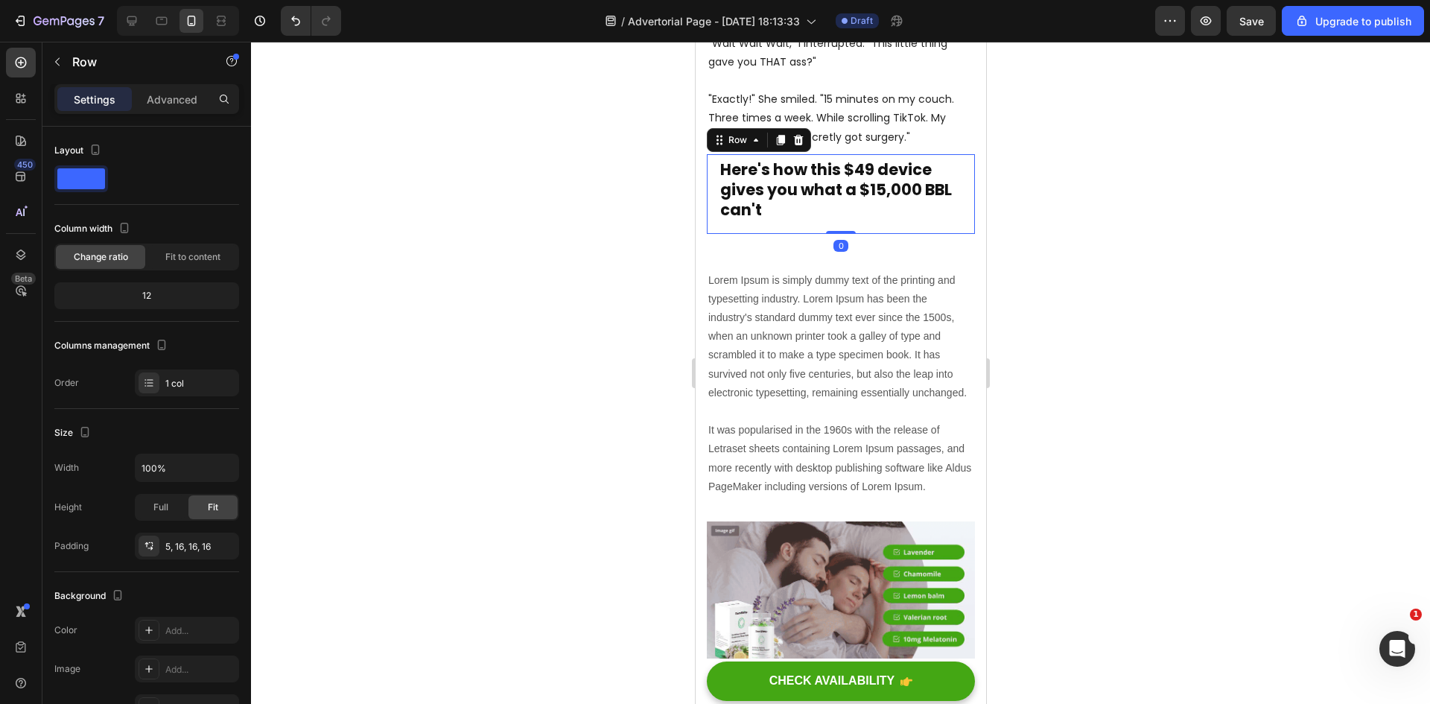
click at [717, 188] on div "⁠⁠⁠⁠⁠⁠⁠ Here's how this $49 device gives you what a $15,000 BBL can't Heading R…" at bounding box center [840, 194] width 268 height 80
click at [192, 97] on p "Advanced" at bounding box center [172, 100] width 51 height 16
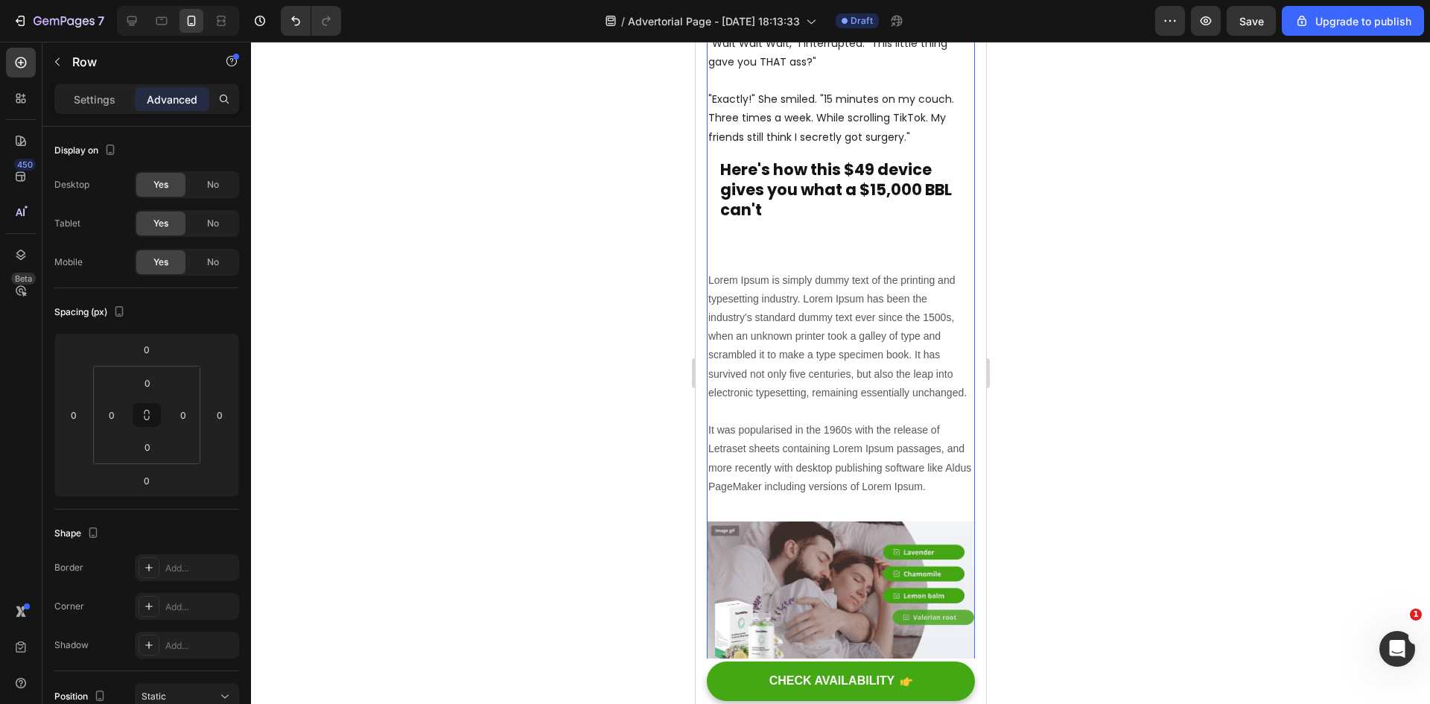
click at [799, 271] on p "Lorem Ipsum is simply dummy text of the printing and typesetting industry. Lore…" at bounding box center [840, 383] width 265 height 225
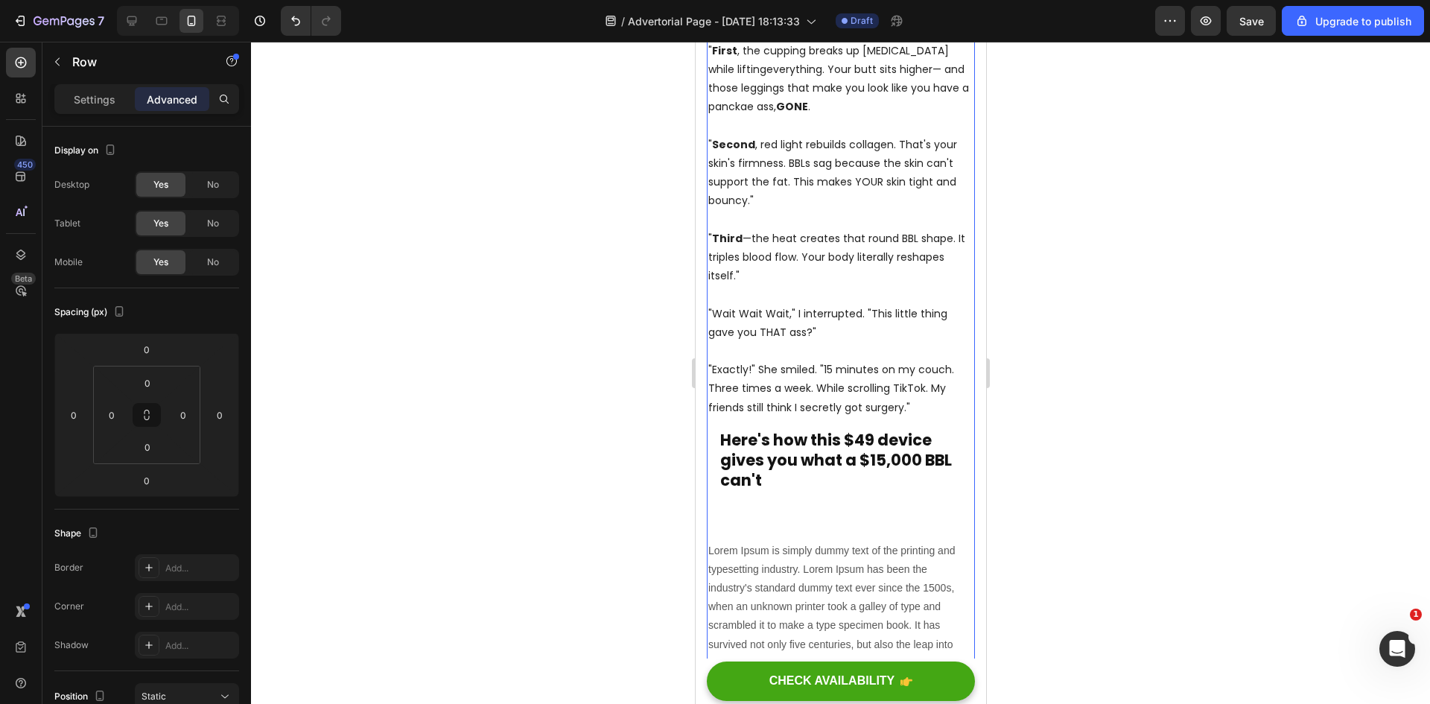
scroll to position [969, 0]
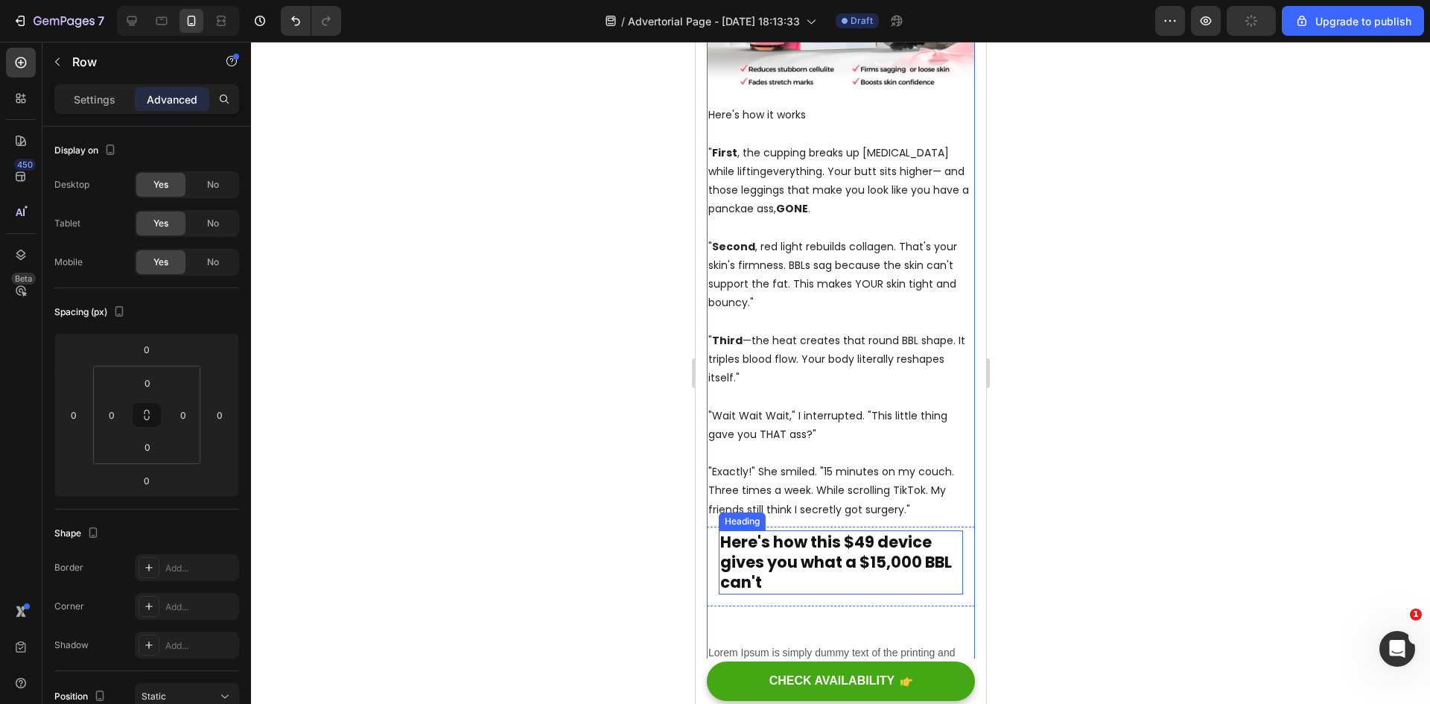
click at [862, 531] on strong "Here's how this $49 device gives you what a $15,000 BBL can't" at bounding box center [836, 562] width 232 height 63
click at [951, 578] on div "⁠⁠⁠⁠⁠⁠⁠ Here's how this $49 device gives you what a $15,000 BBL can't Heading 0…" at bounding box center [840, 567] width 268 height 80
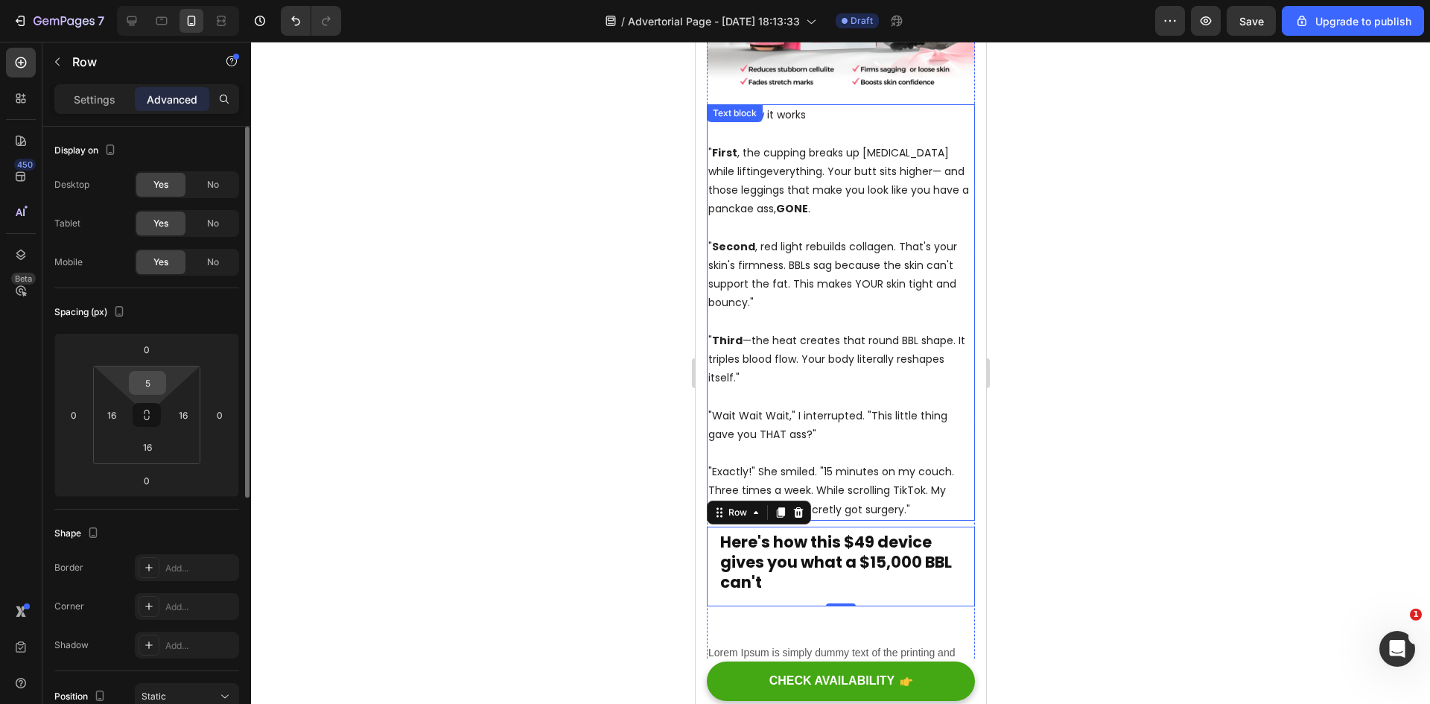
click at [145, 381] on input "5" at bounding box center [148, 383] width 30 height 22
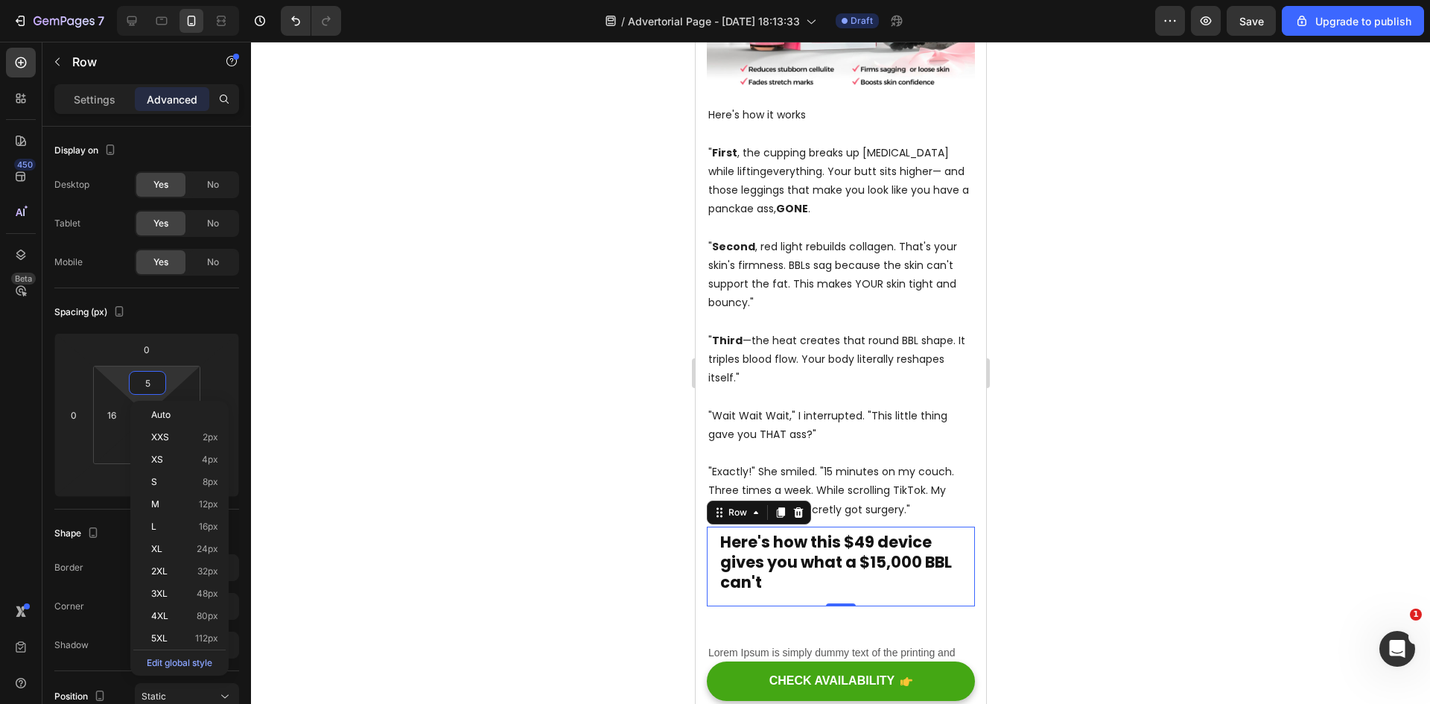
type input "0"
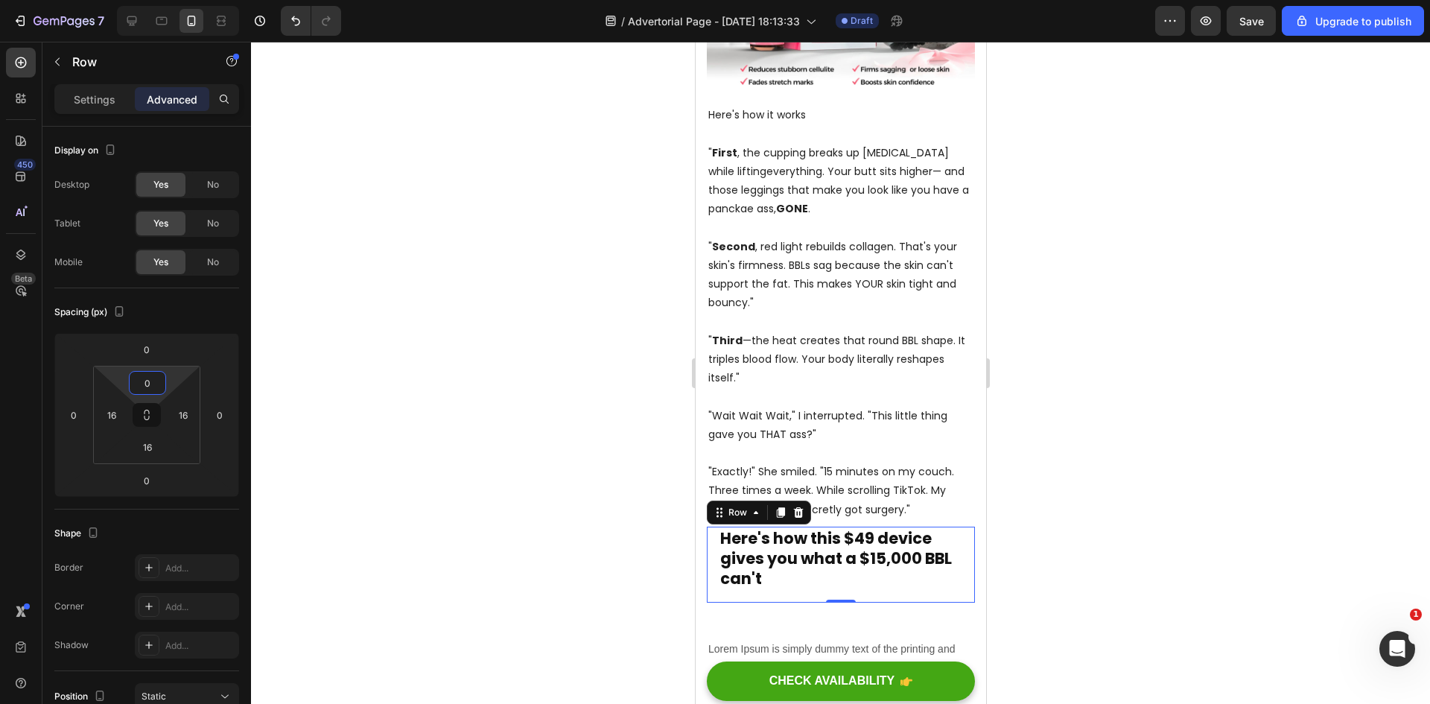
click at [1101, 375] on div at bounding box center [840, 373] width 1179 height 662
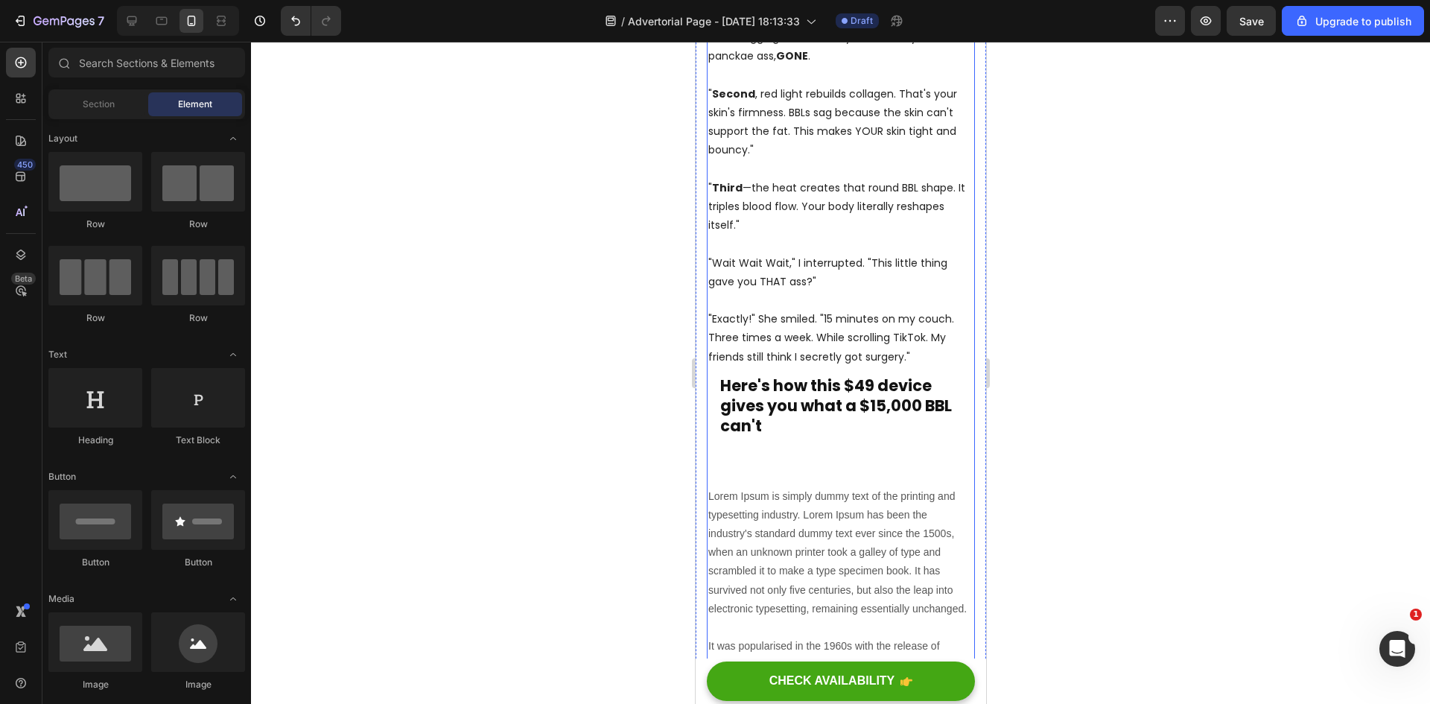
scroll to position [1192, 0]
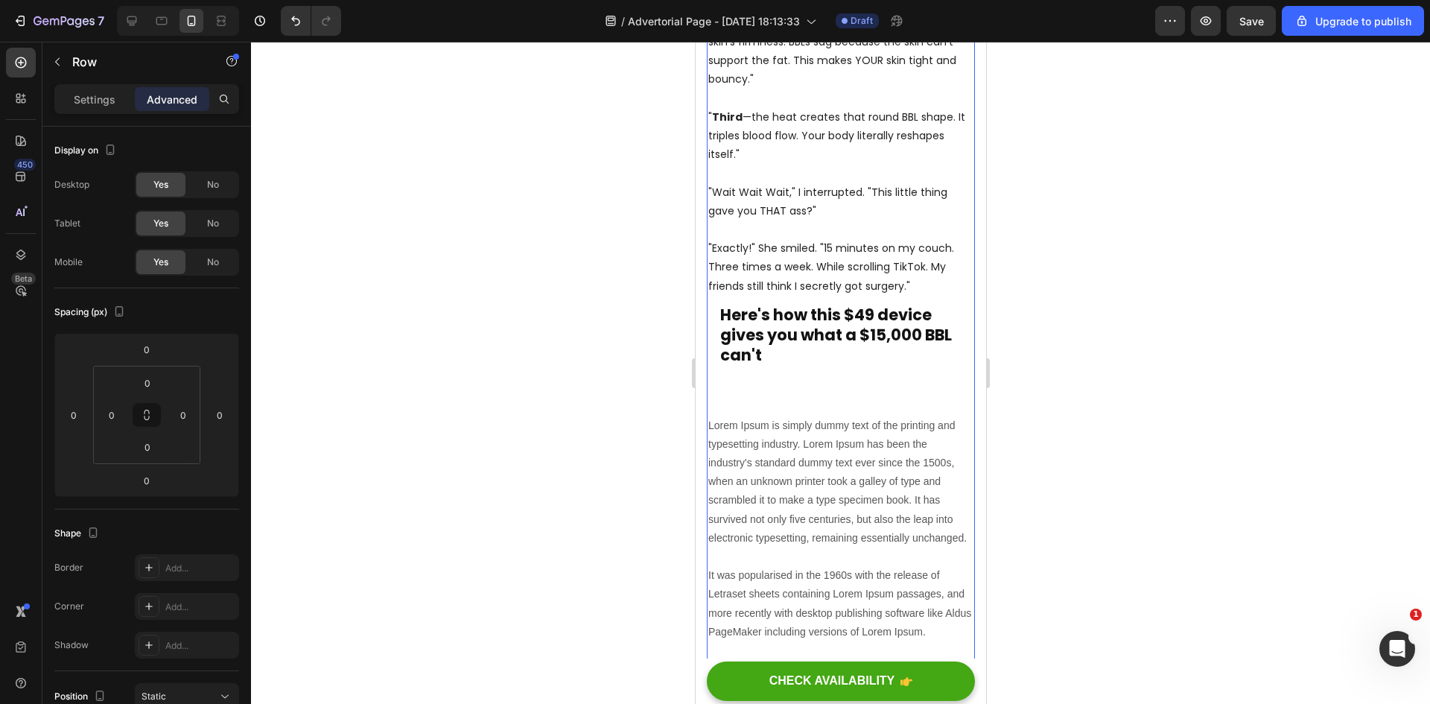
click at [792, 419] on p "Lorem Ipsum is simply dummy text of the printing and typesetting industry. Lore…" at bounding box center [840, 528] width 265 height 225
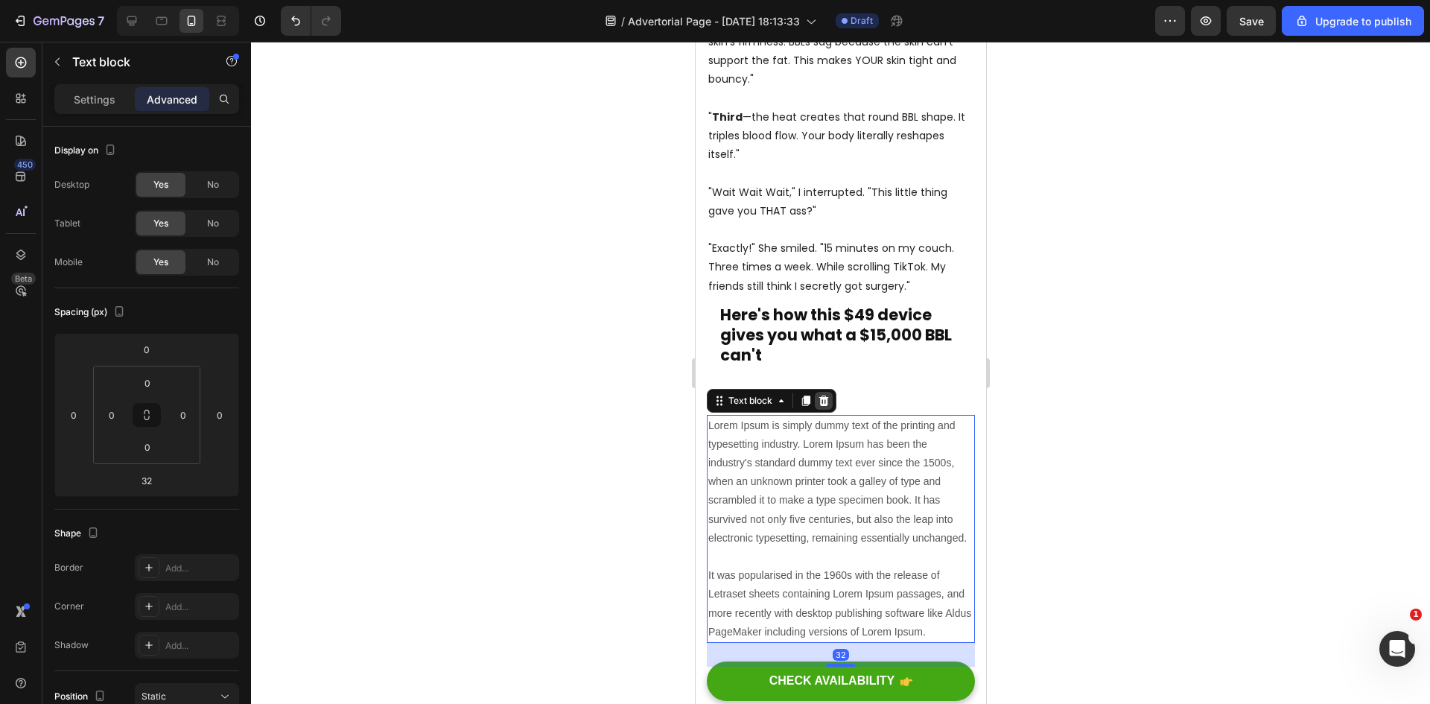
click at [831, 392] on div at bounding box center [823, 401] width 18 height 18
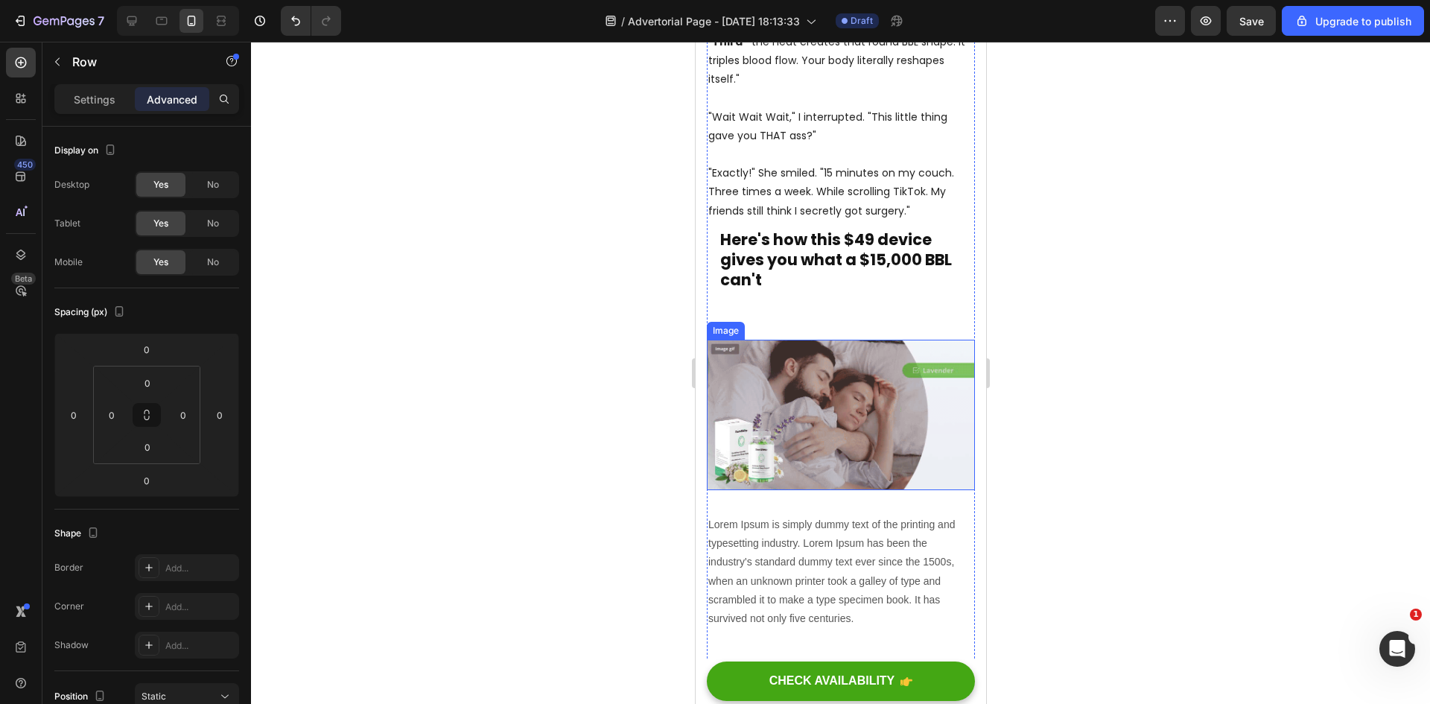
scroll to position [1267, 0]
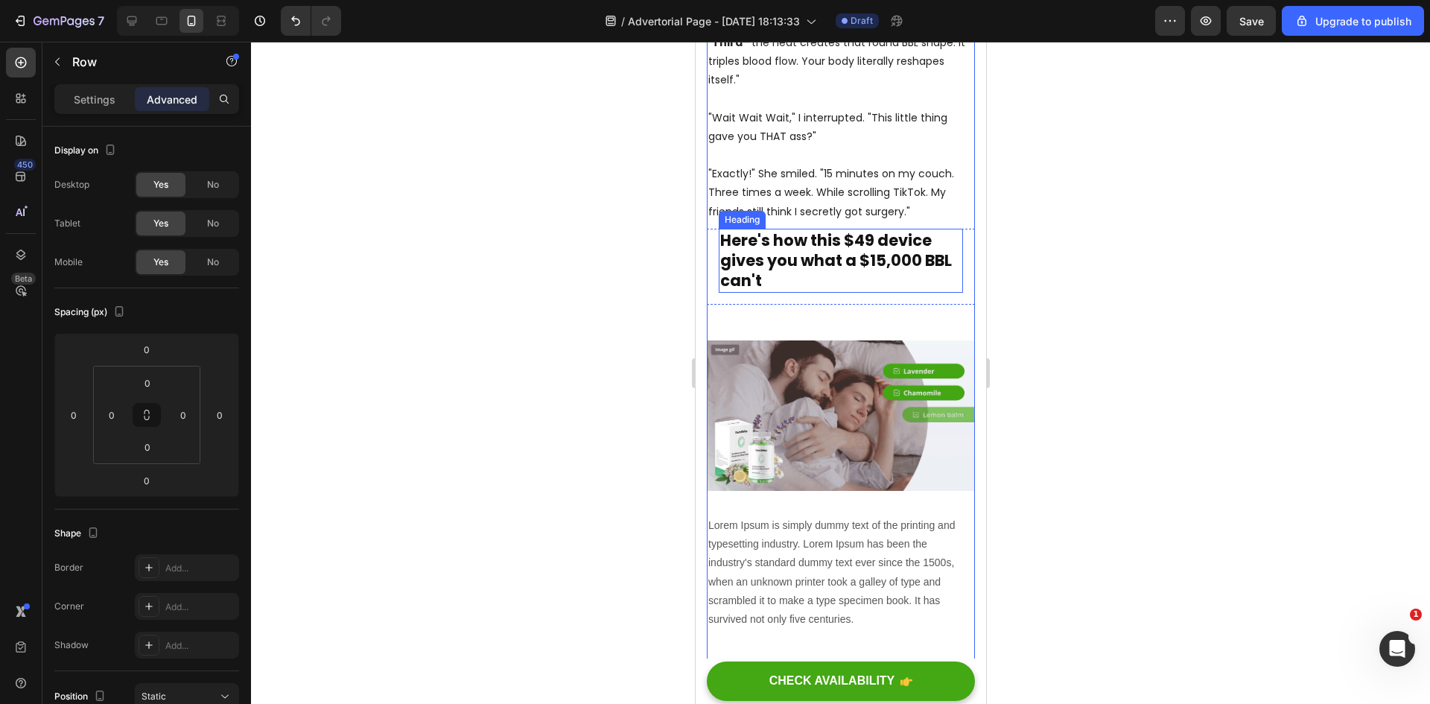
click at [851, 235] on strong "Here's how this $49 device gives you what a $15,000 BBL can't" at bounding box center [836, 260] width 232 height 63
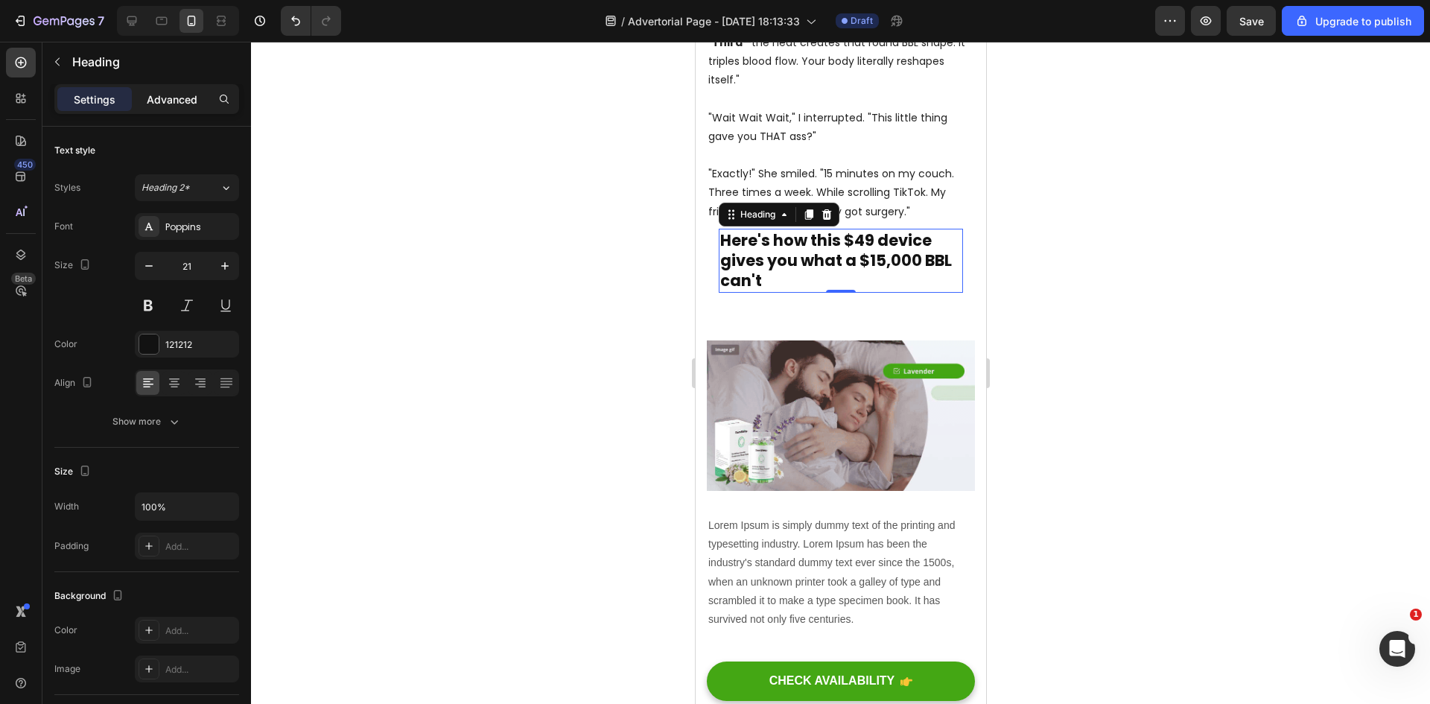
click at [162, 98] on p "Advanced" at bounding box center [172, 100] width 51 height 16
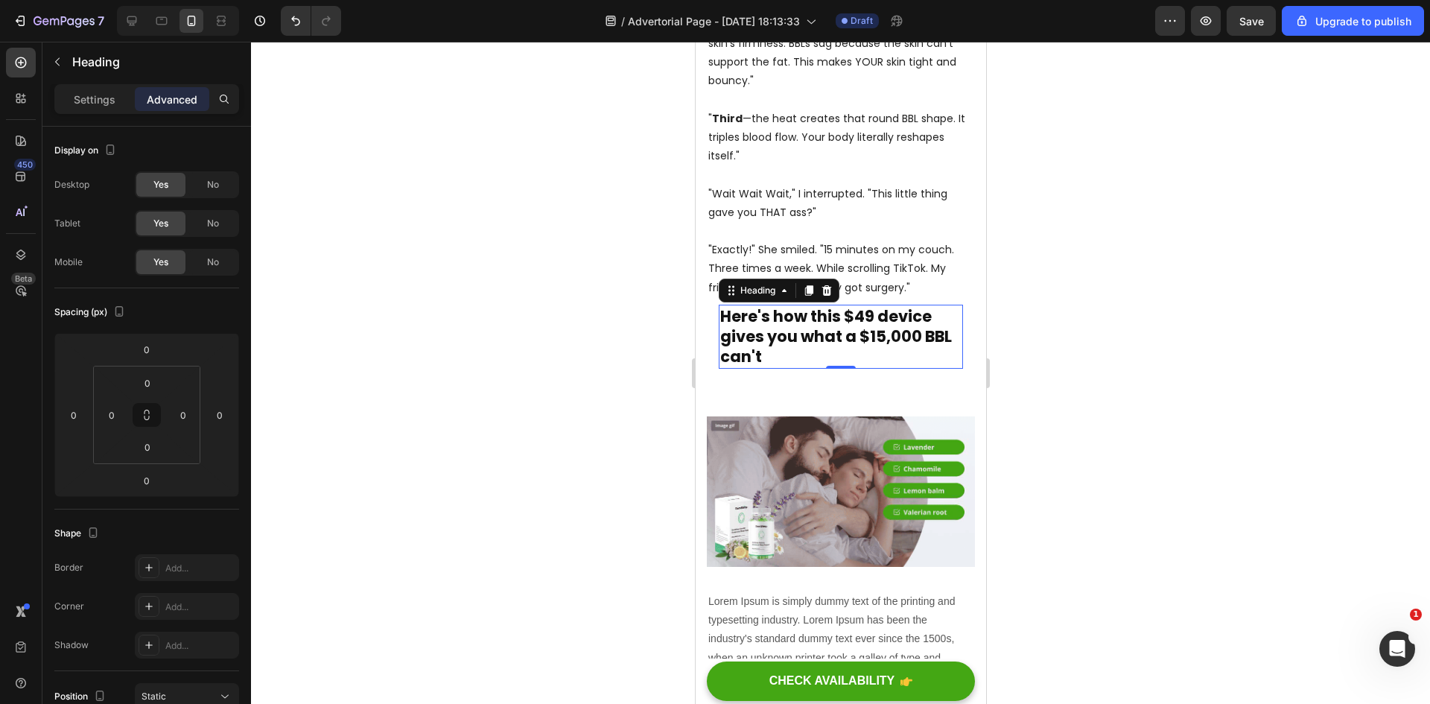
scroll to position [1192, 0]
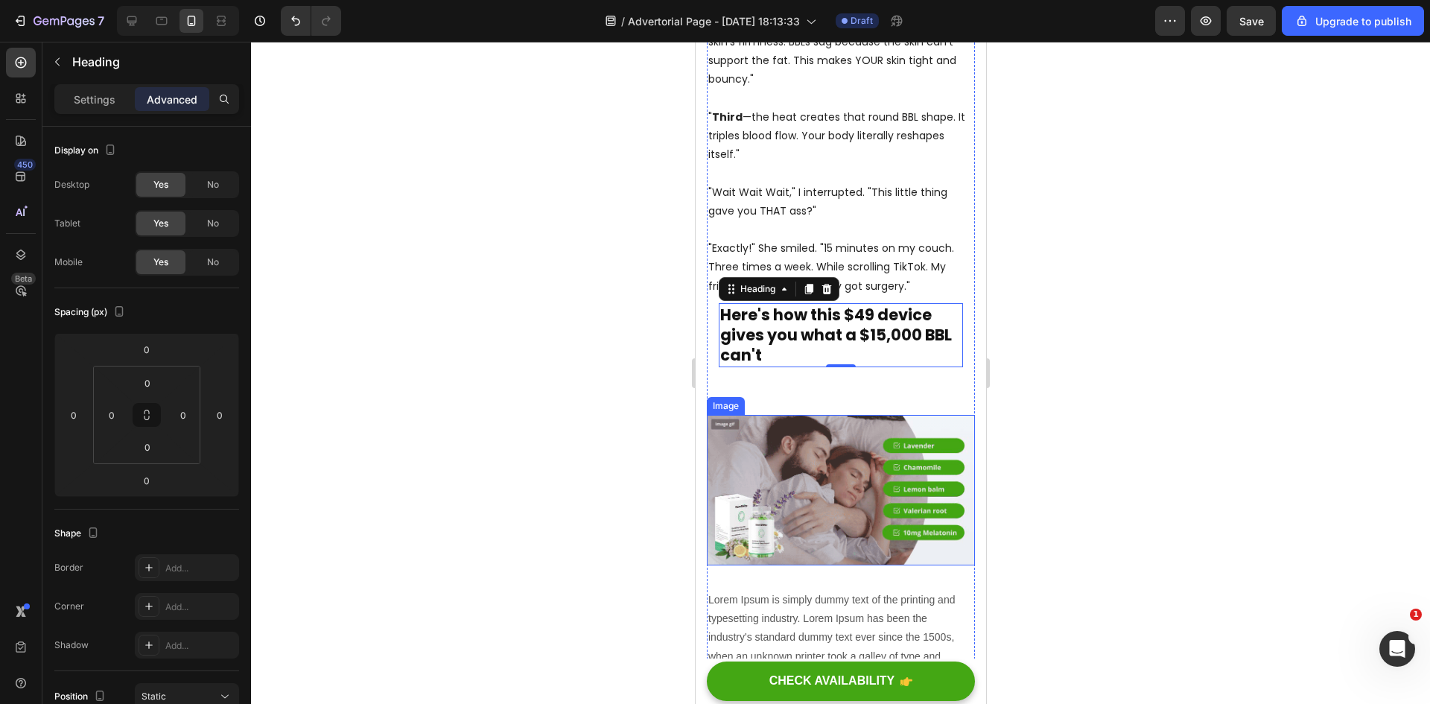
click at [843, 419] on img at bounding box center [840, 490] width 268 height 150
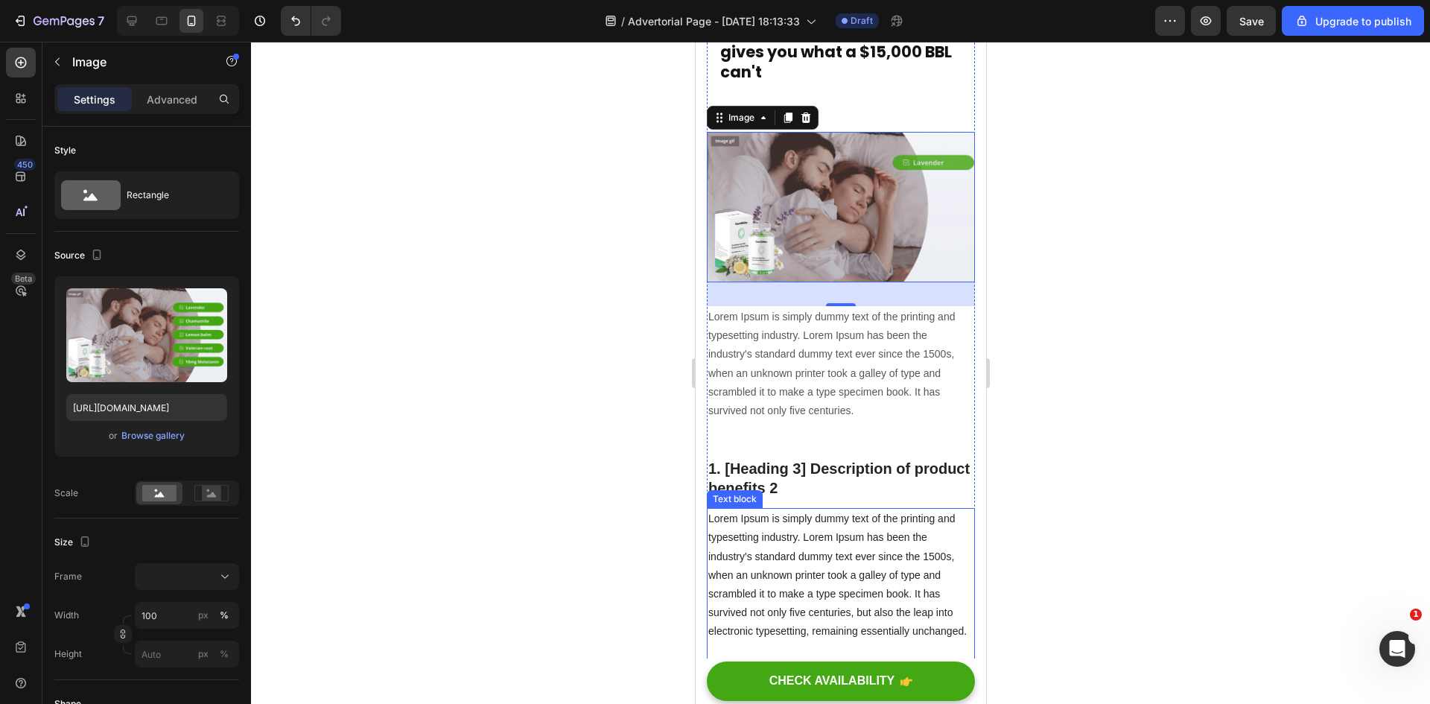
scroll to position [1490, 0]
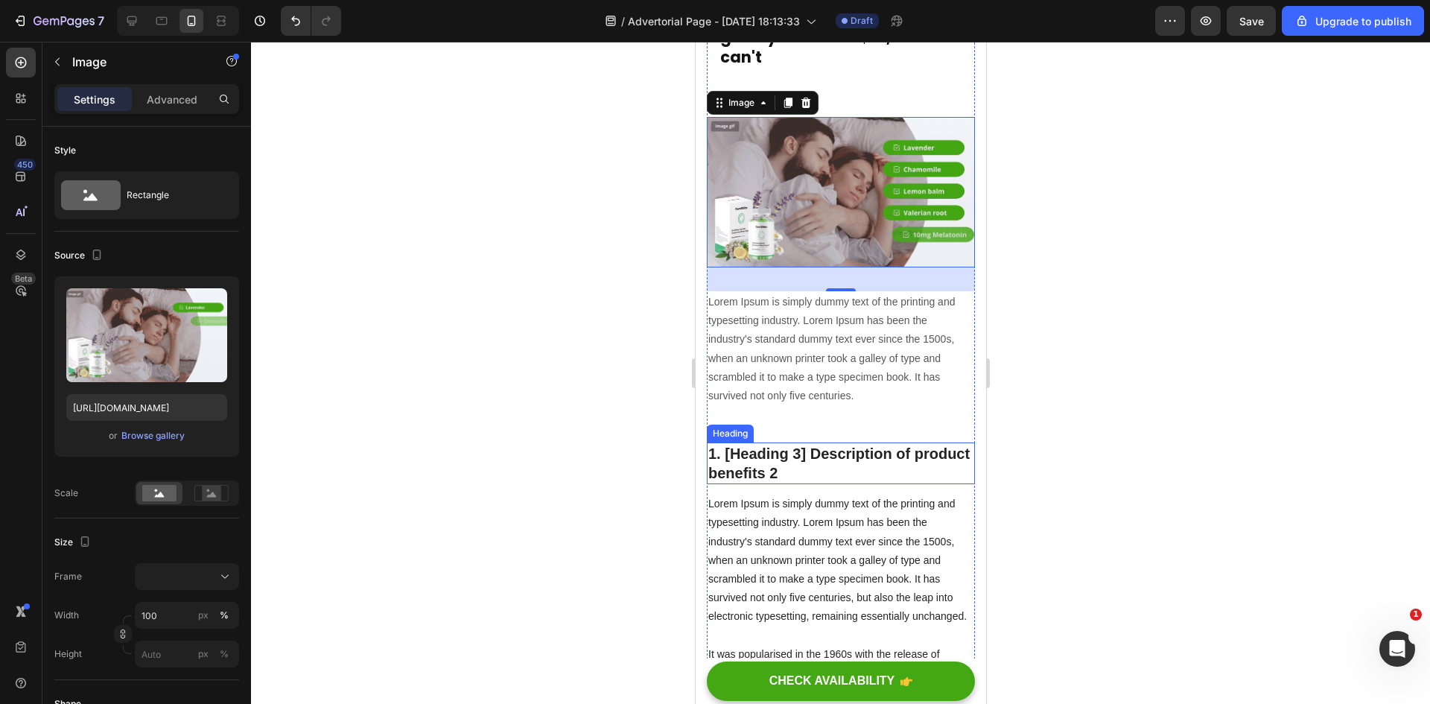
click at [858, 444] on p "1. [Heading 3] Description of product benefits 2" at bounding box center [840, 463] width 265 height 39
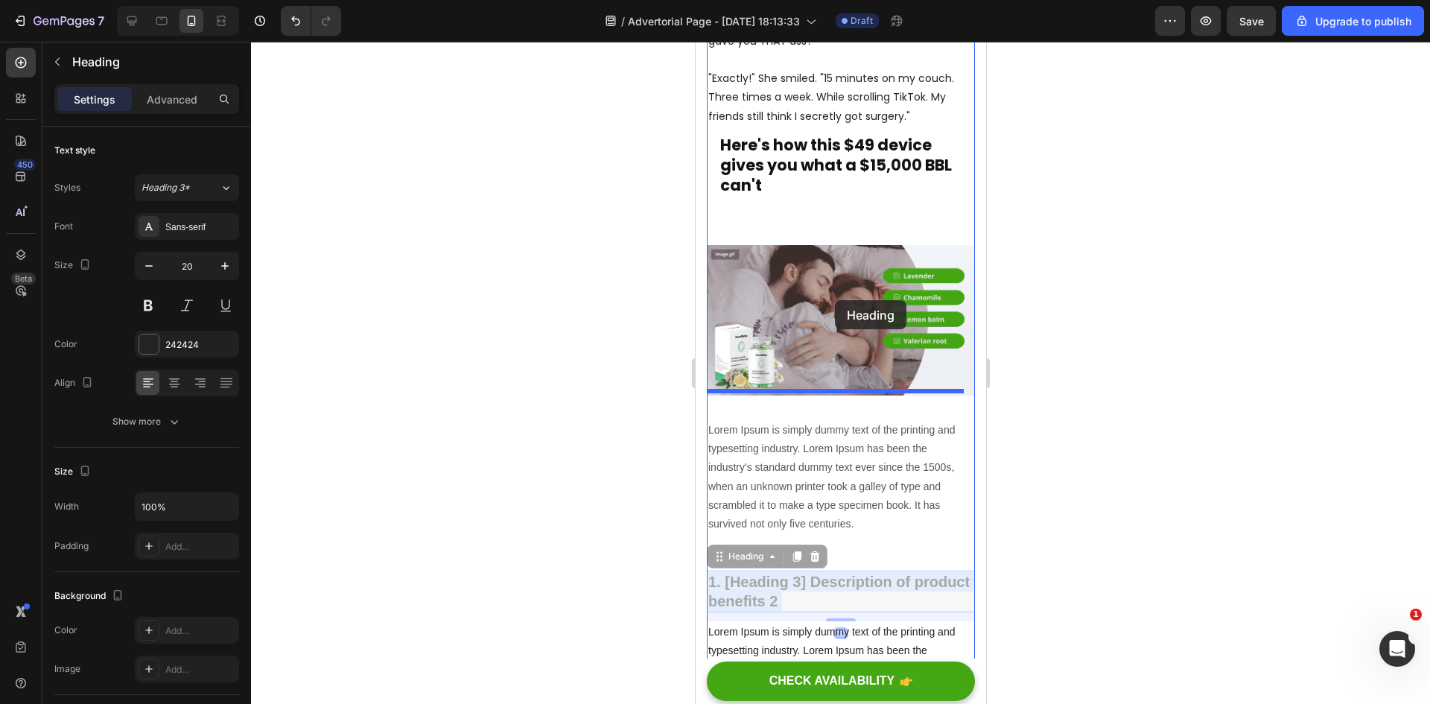
scroll to position [1341, 0]
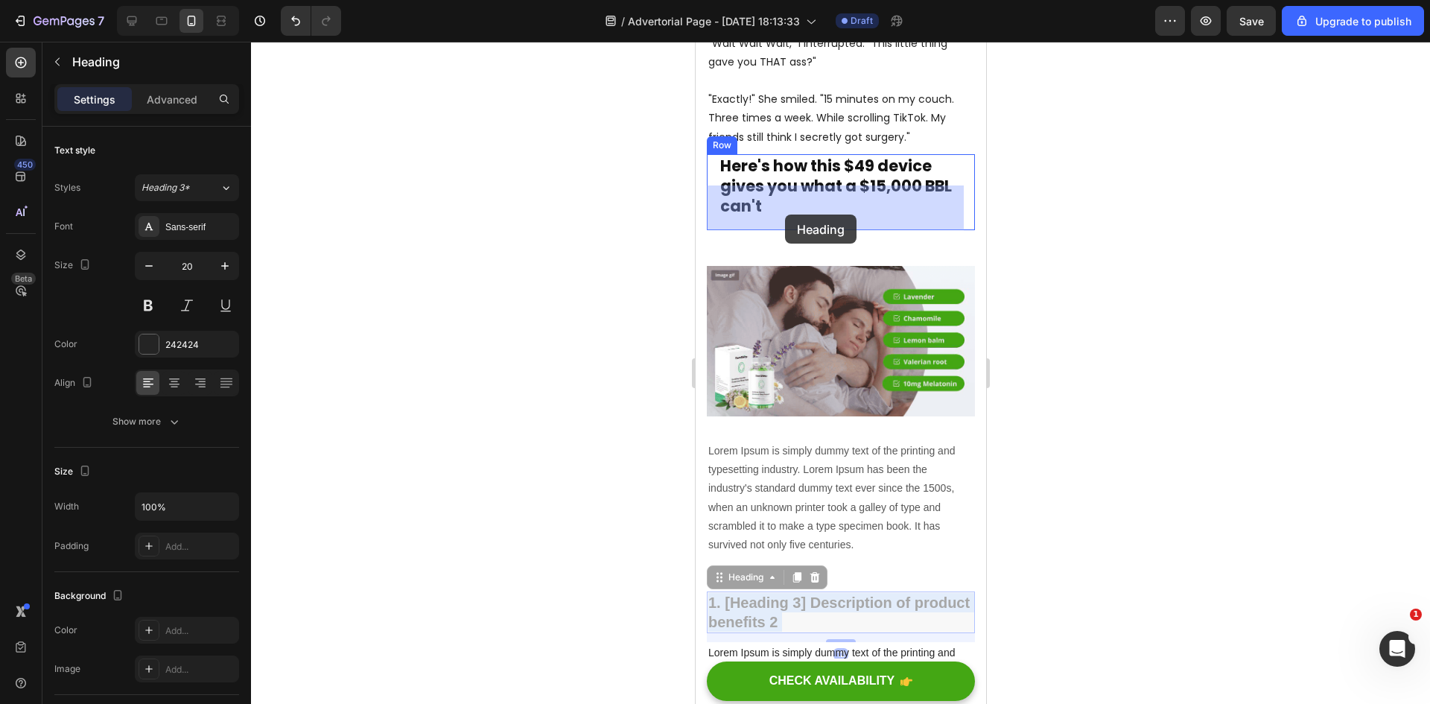
drag, startPoint x: 837, startPoint y: 436, endPoint x: 785, endPoint y: 215, distance: 227.3
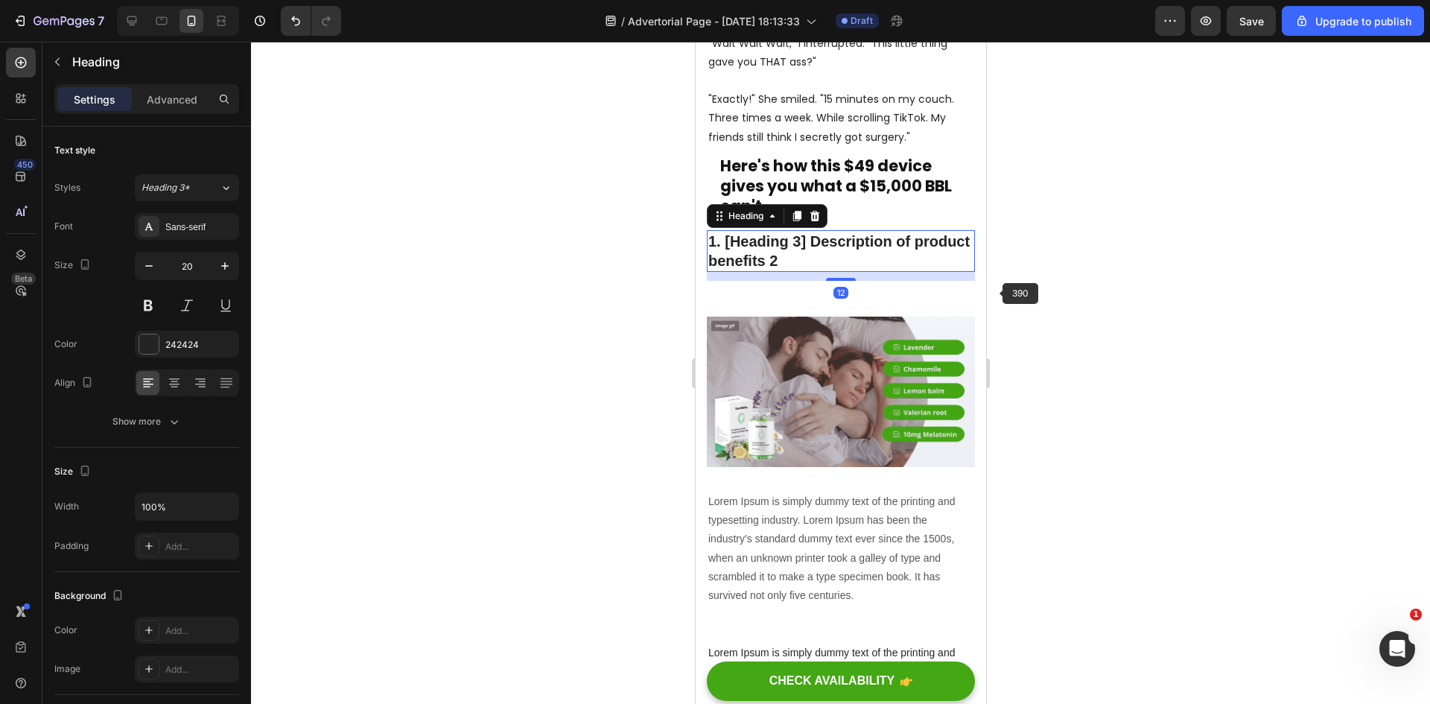
click at [1135, 293] on div at bounding box center [840, 373] width 1179 height 662
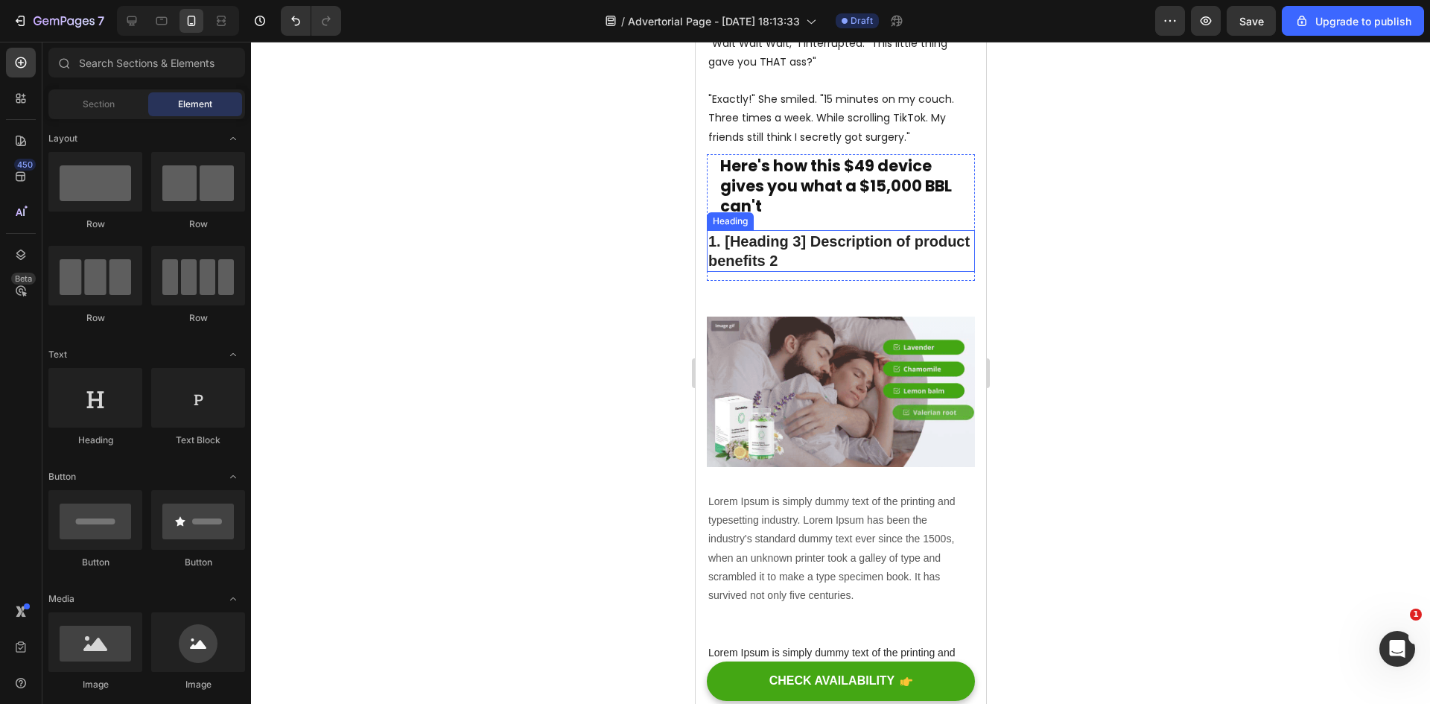
click at [831, 235] on p "1. [Heading 3] Description of product benefits 2" at bounding box center [840, 251] width 265 height 39
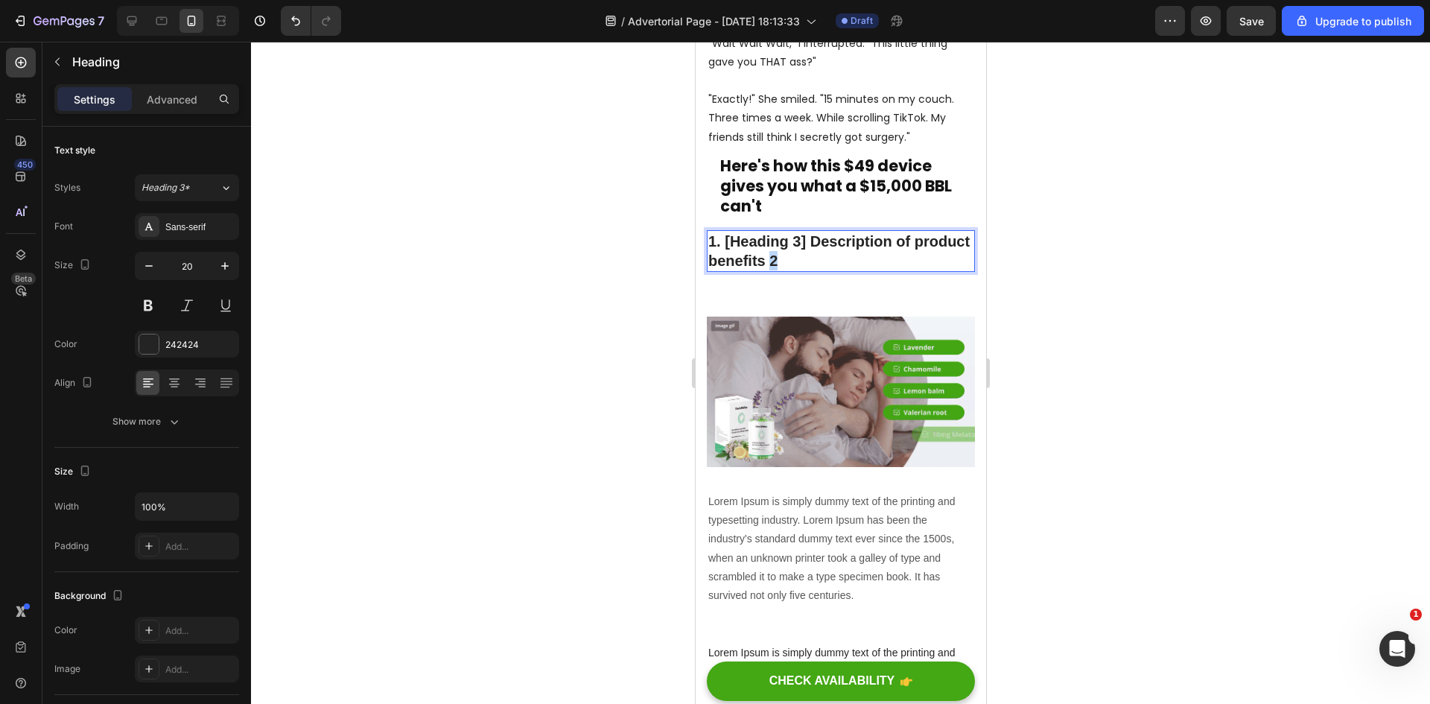
click at [831, 235] on p "1. [Heading 3] Description of product benefits 2" at bounding box center [840, 251] width 265 height 39
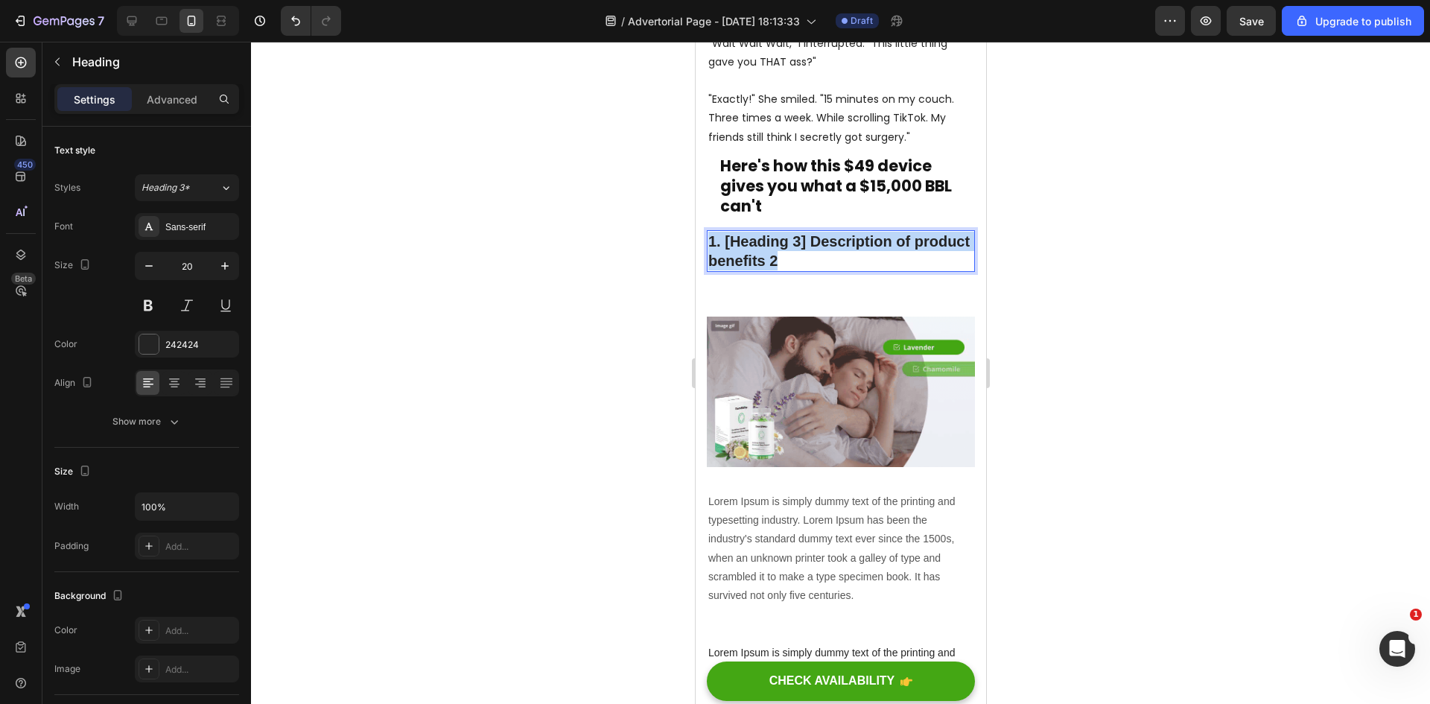
click at [831, 235] on p "1. [Heading 3] Description of product benefits 2" at bounding box center [840, 251] width 265 height 39
